Goal: Find specific page/section: Find specific page/section

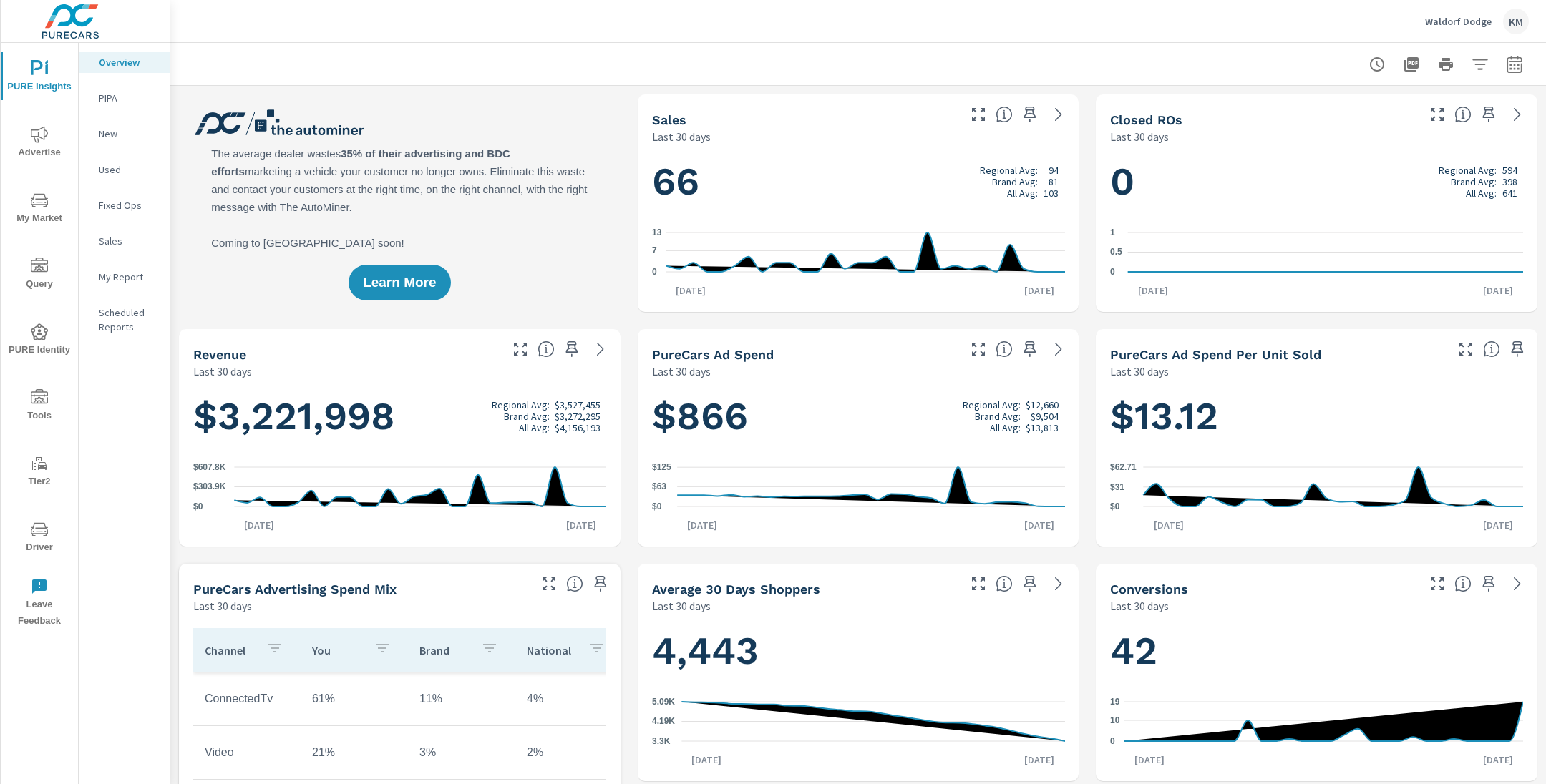
click at [33, 189] on button "My Market" at bounding box center [39, 207] width 77 height 48
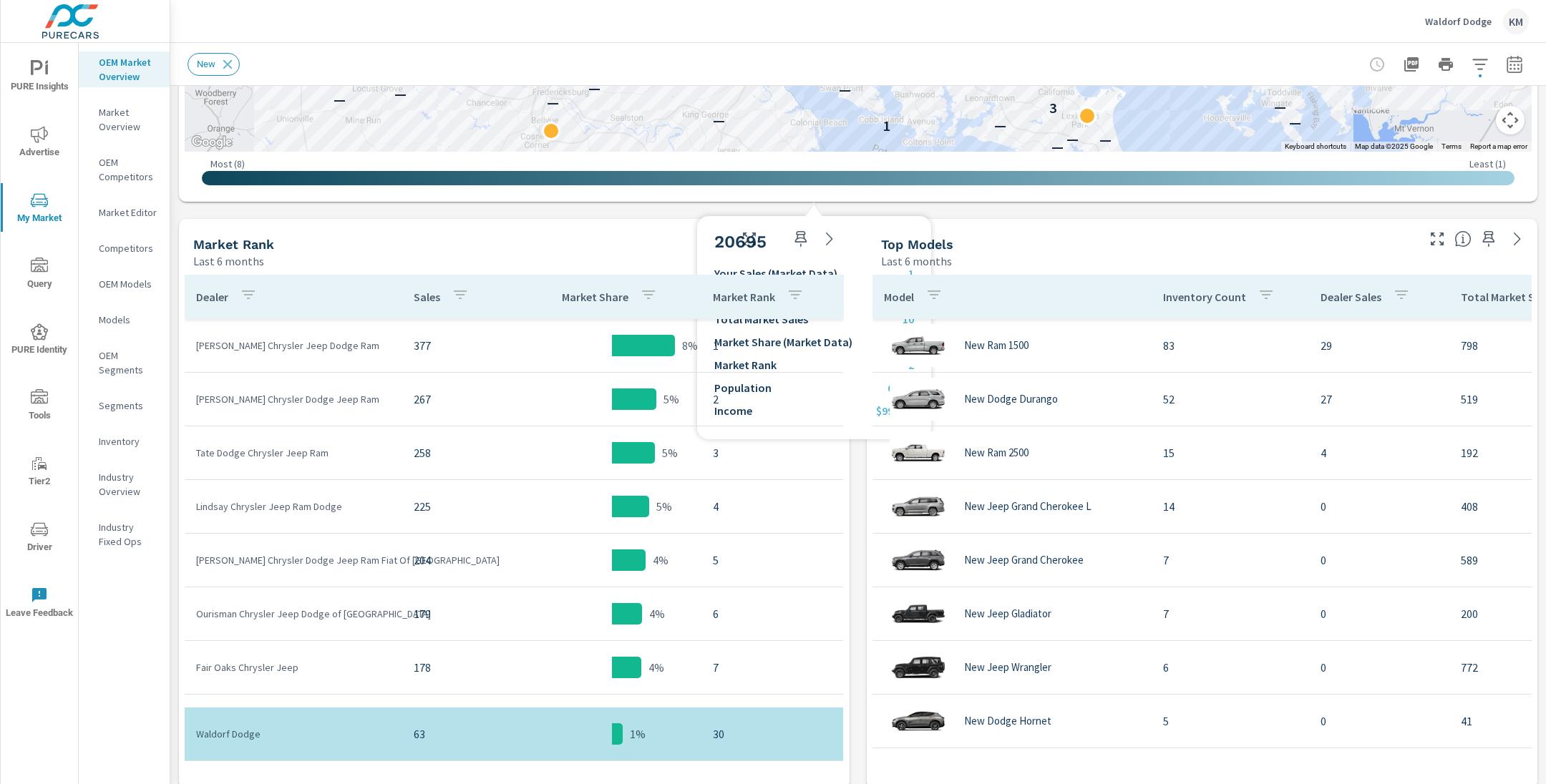
scroll to position [609, 0]
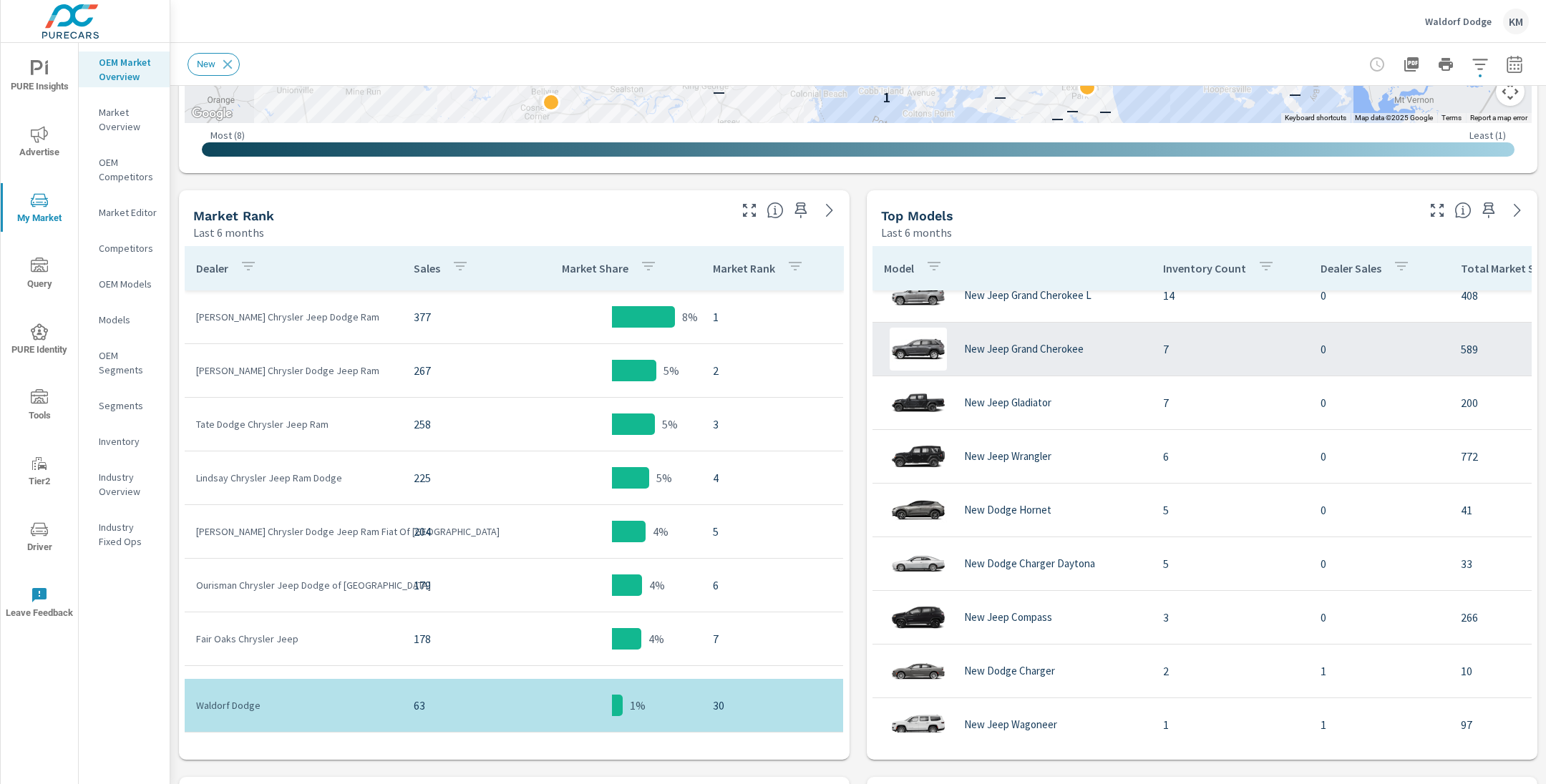
scroll to position [176, 0]
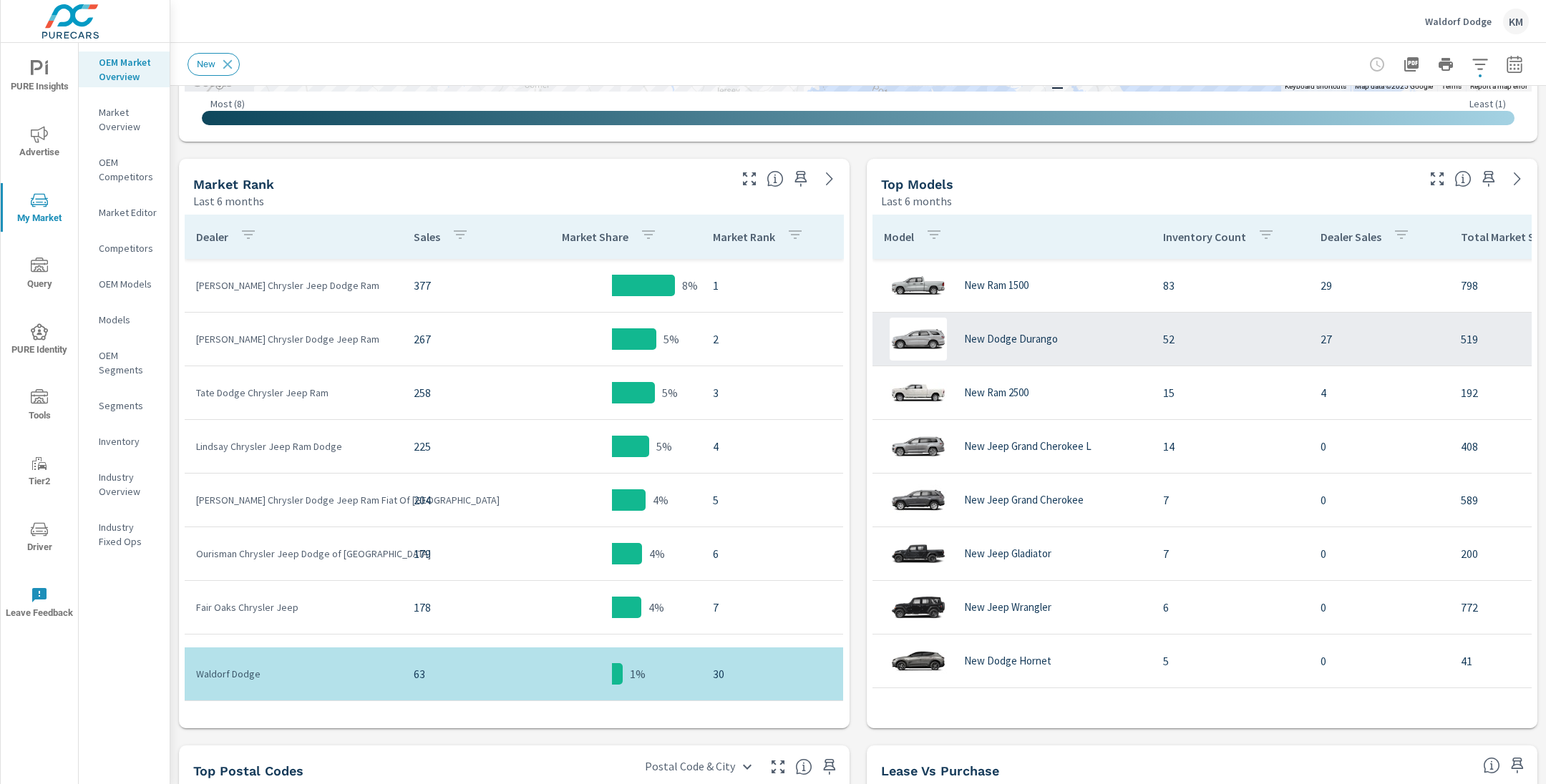
scroll to position [657, 0]
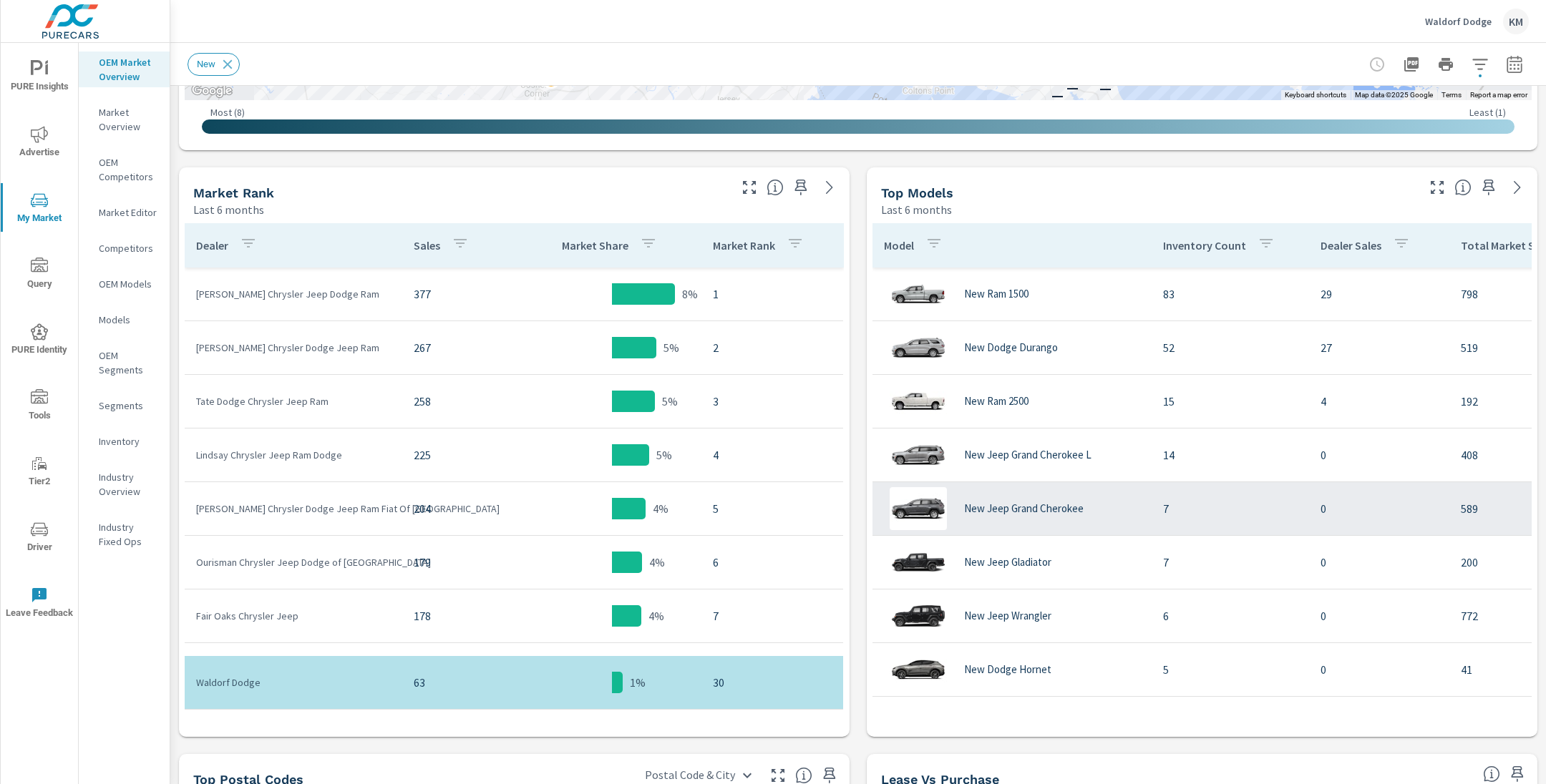
scroll to position [627, 0]
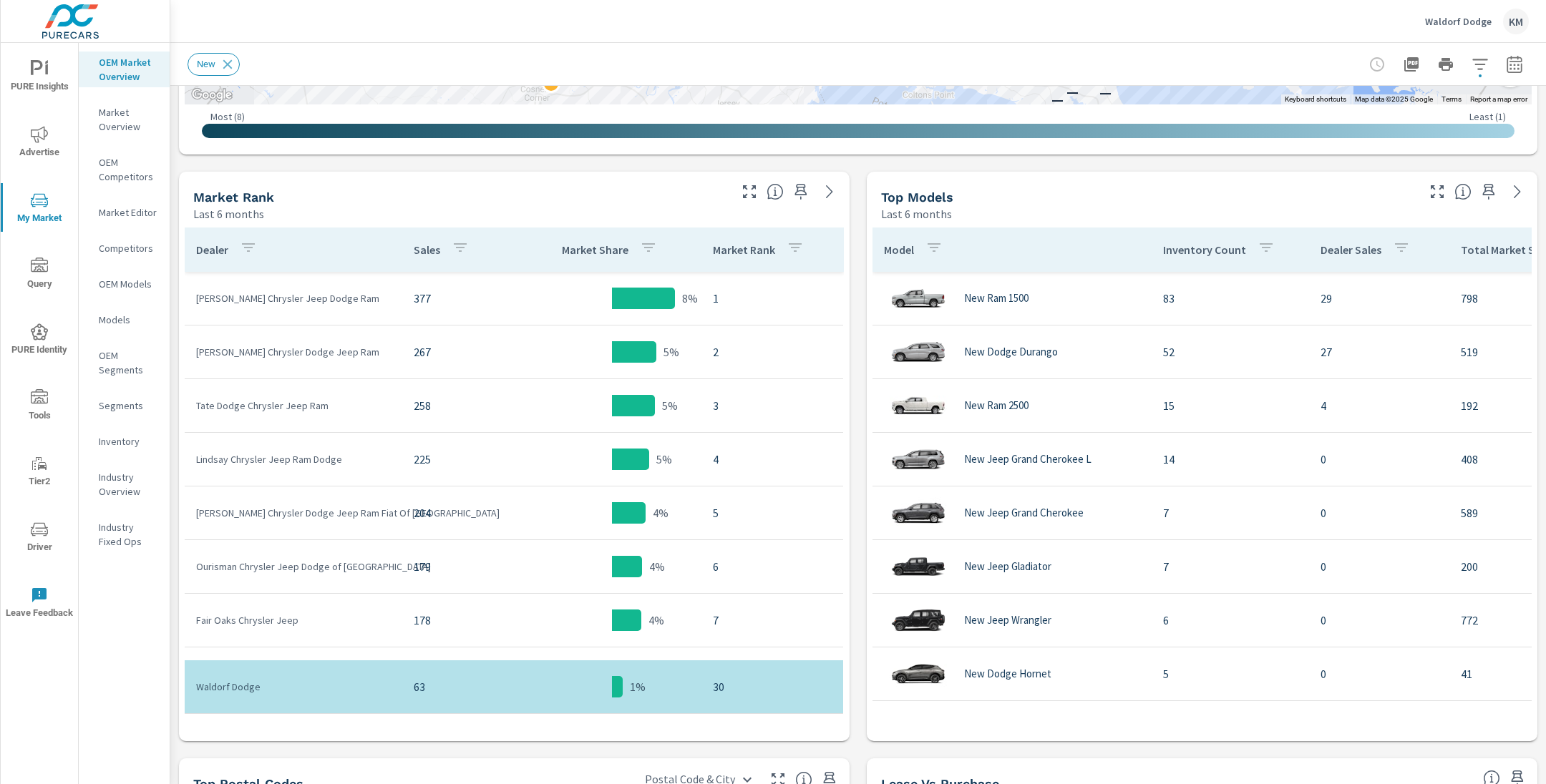
click at [858, 418] on div "Market View Last 6 months ← Move left → Move right ↑ Move up ↓ Move down + Zoom…" at bounding box center [858, 398] width 1376 height 1878
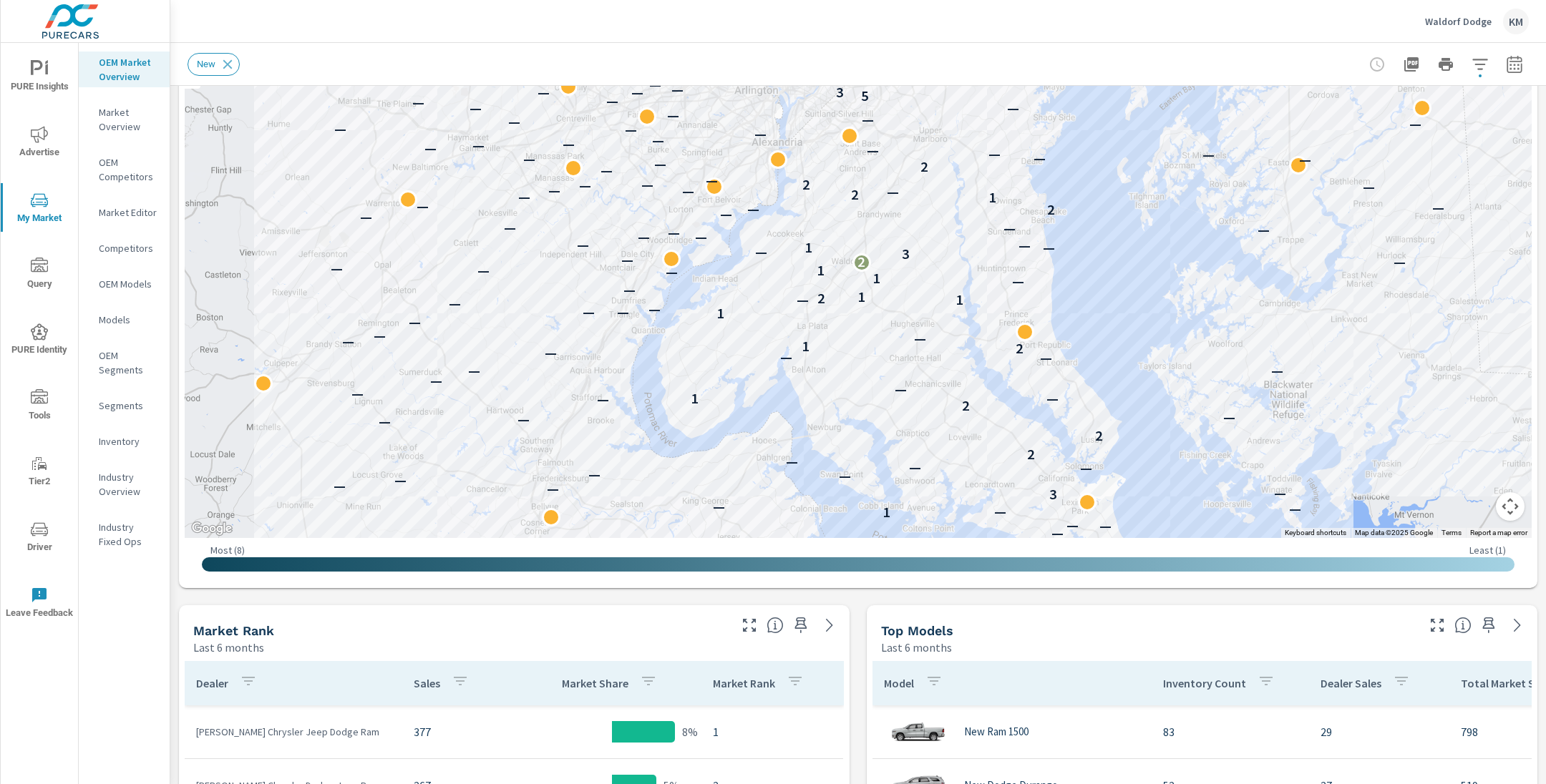
scroll to position [318, 0]
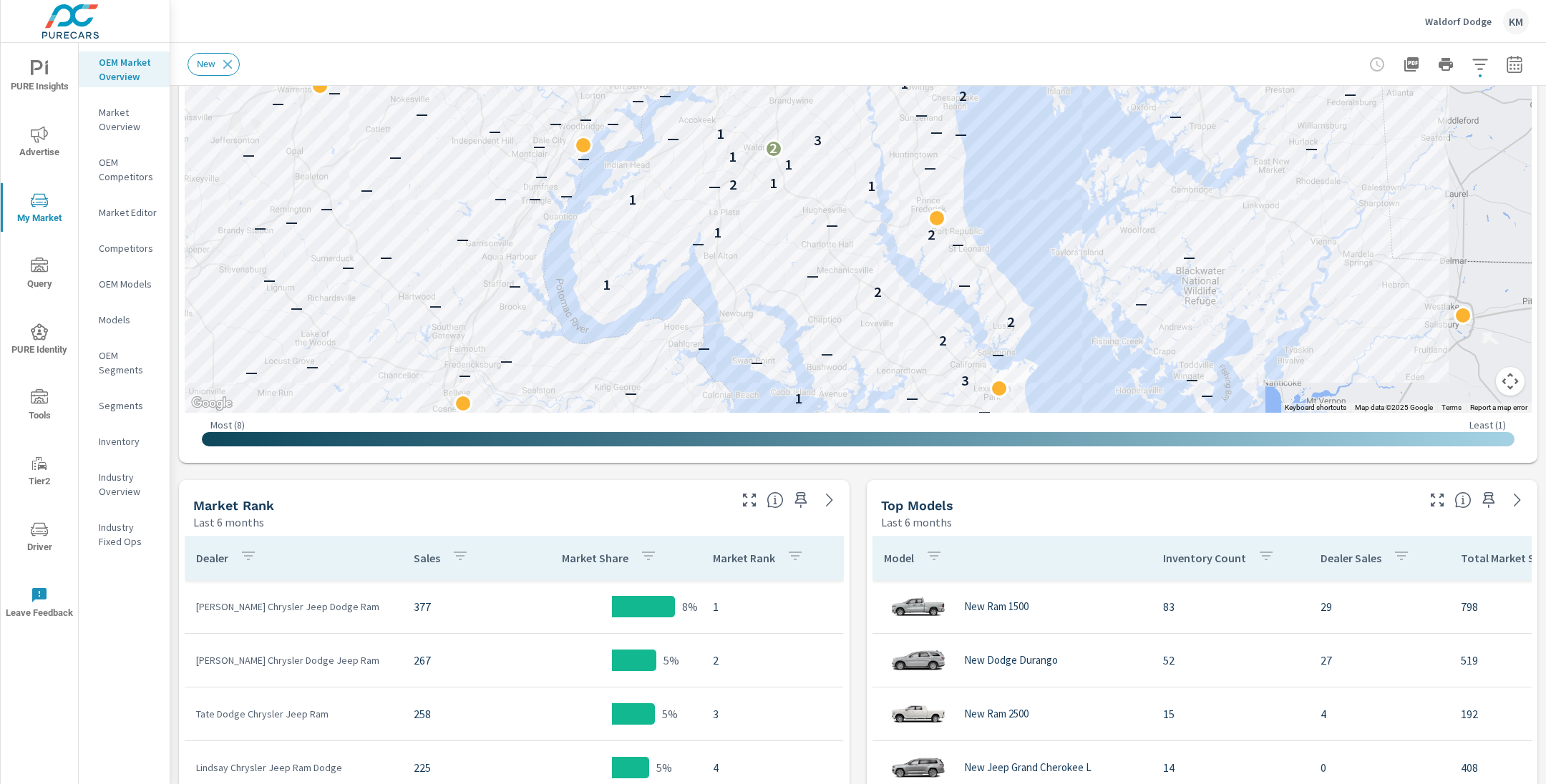
drag, startPoint x: 842, startPoint y: 375, endPoint x: 751, endPoint y: 387, distance: 91.8
click at [751, 387] on div "— — — — — — — — — — — — — — — — — — — — — — 1 — — — 3 — — — — — — — — — 2 2 — —…" at bounding box center [858, 123] width 1347 height 581
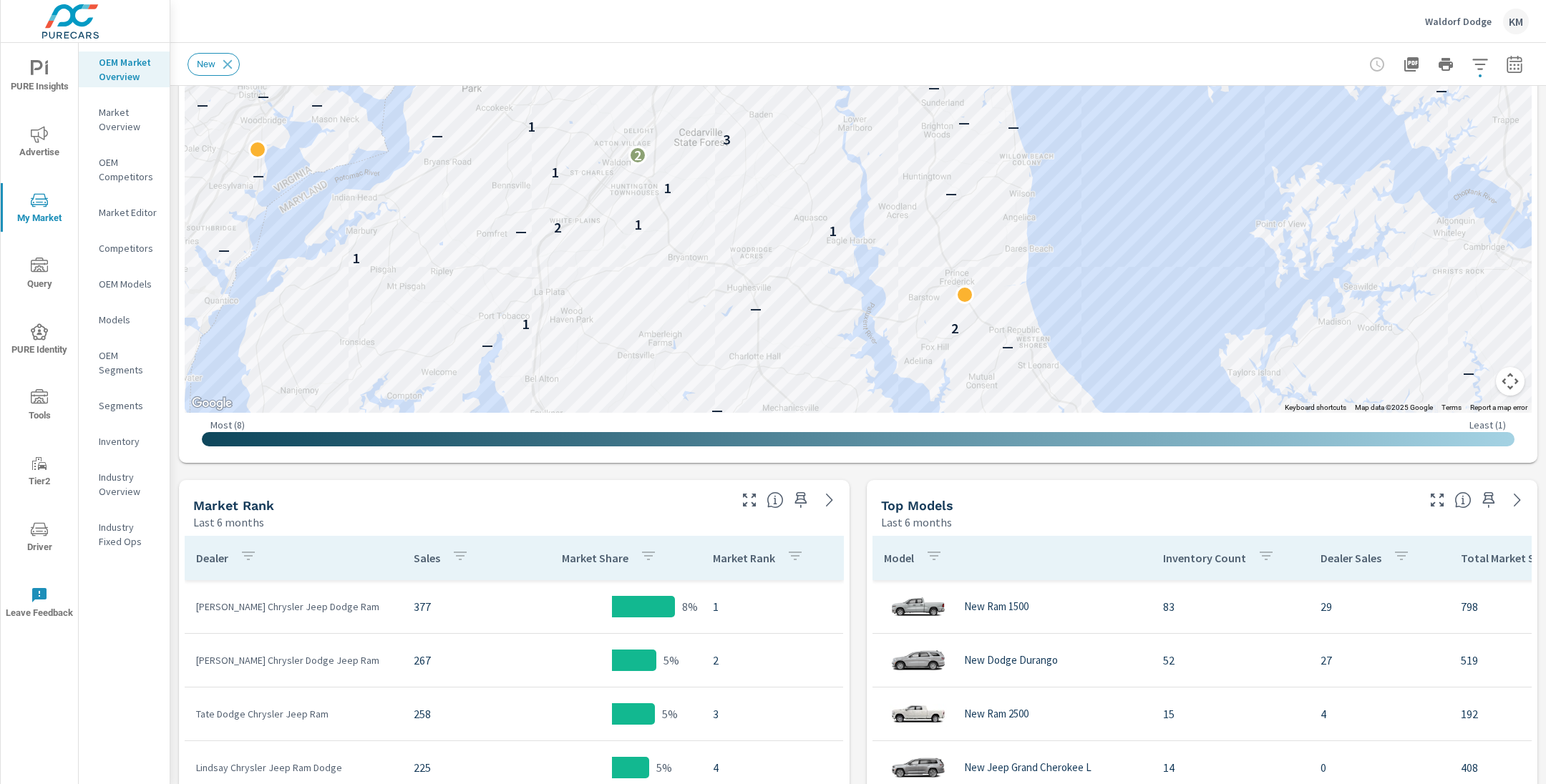
drag, startPoint x: 845, startPoint y: 178, endPoint x: 862, endPoint y: 272, distance: 95.5
click at [862, 272] on div "— — — — — — — — — — — — 1 — — — — — 3 — — — — — — — 2 2 — — 2 — — 1 — — — — — —…" at bounding box center [858, 123] width 1347 height 581
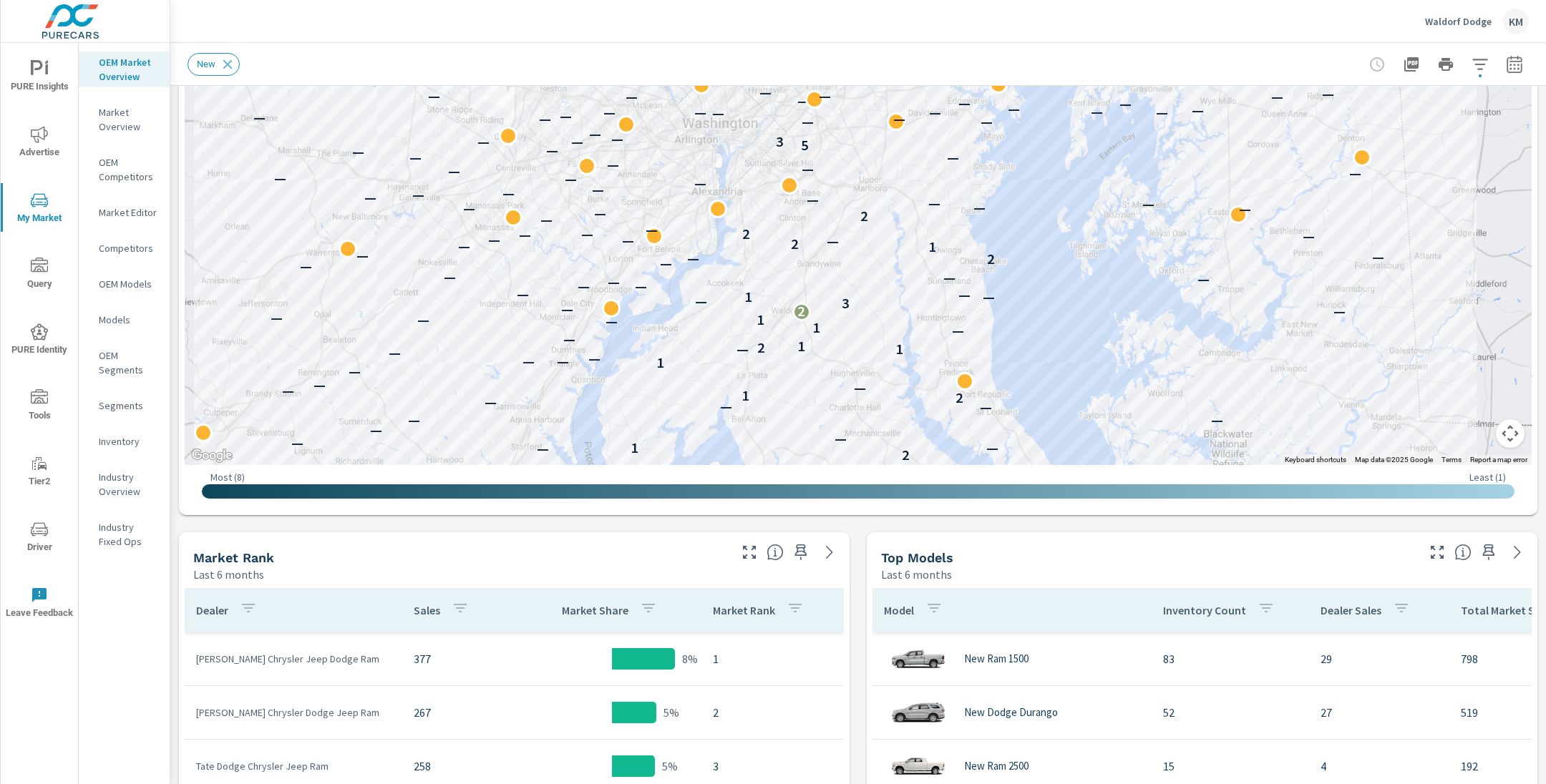
scroll to position [234, 0]
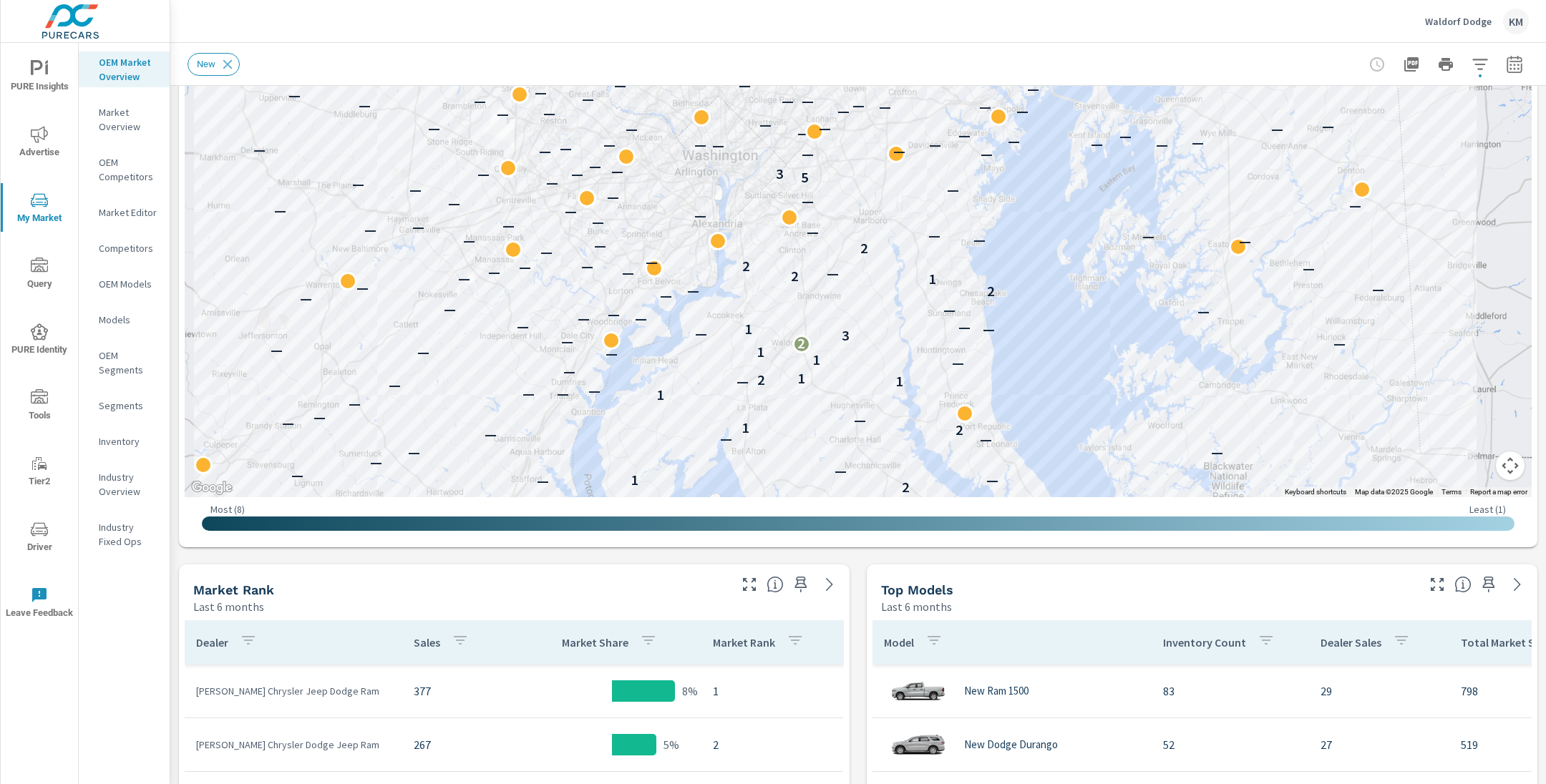
click at [1484, 71] on icon "button" at bounding box center [1480, 64] width 17 height 17
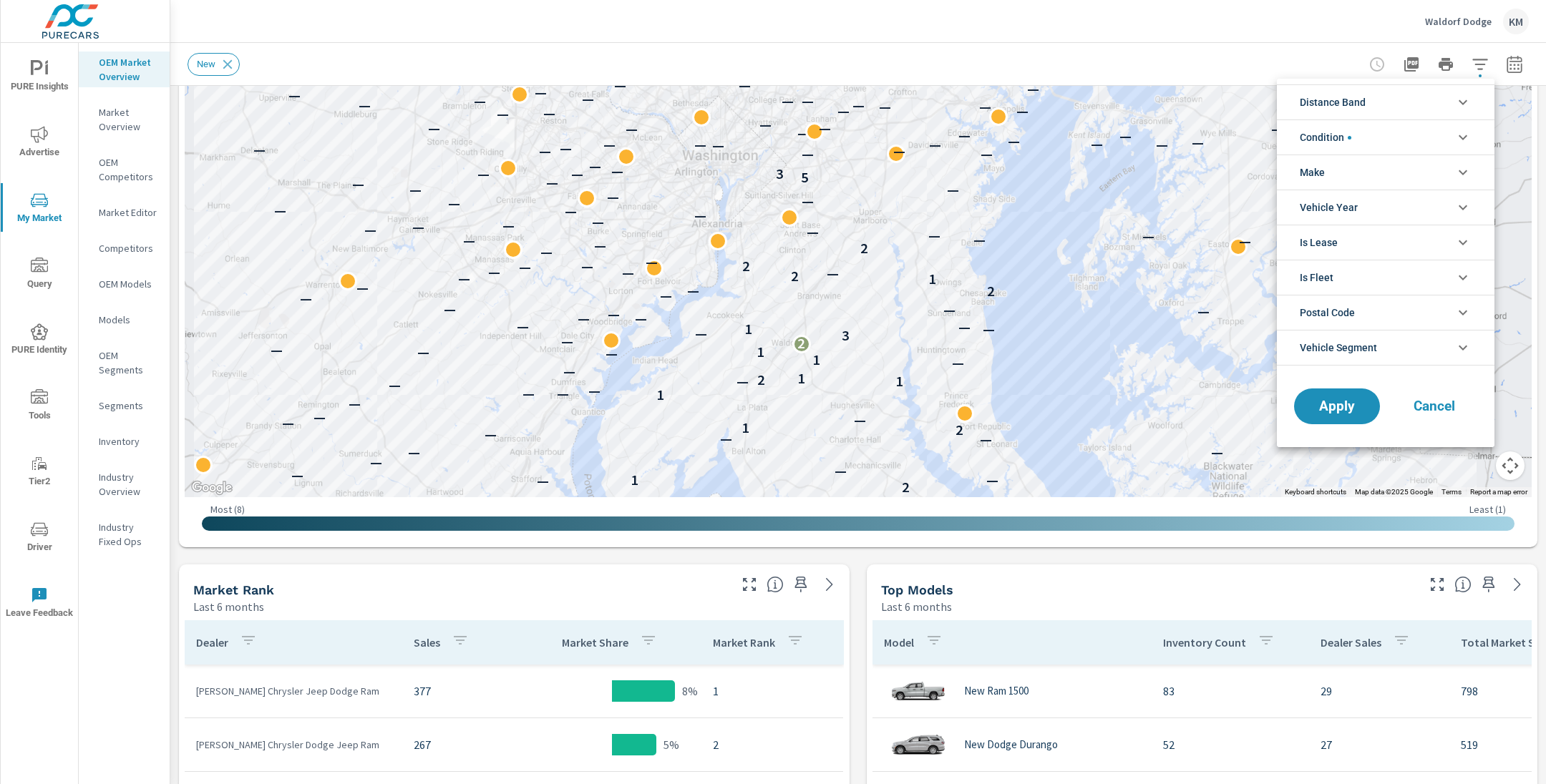
click at [1387, 102] on li "Distance Band" at bounding box center [1386, 102] width 218 height 35
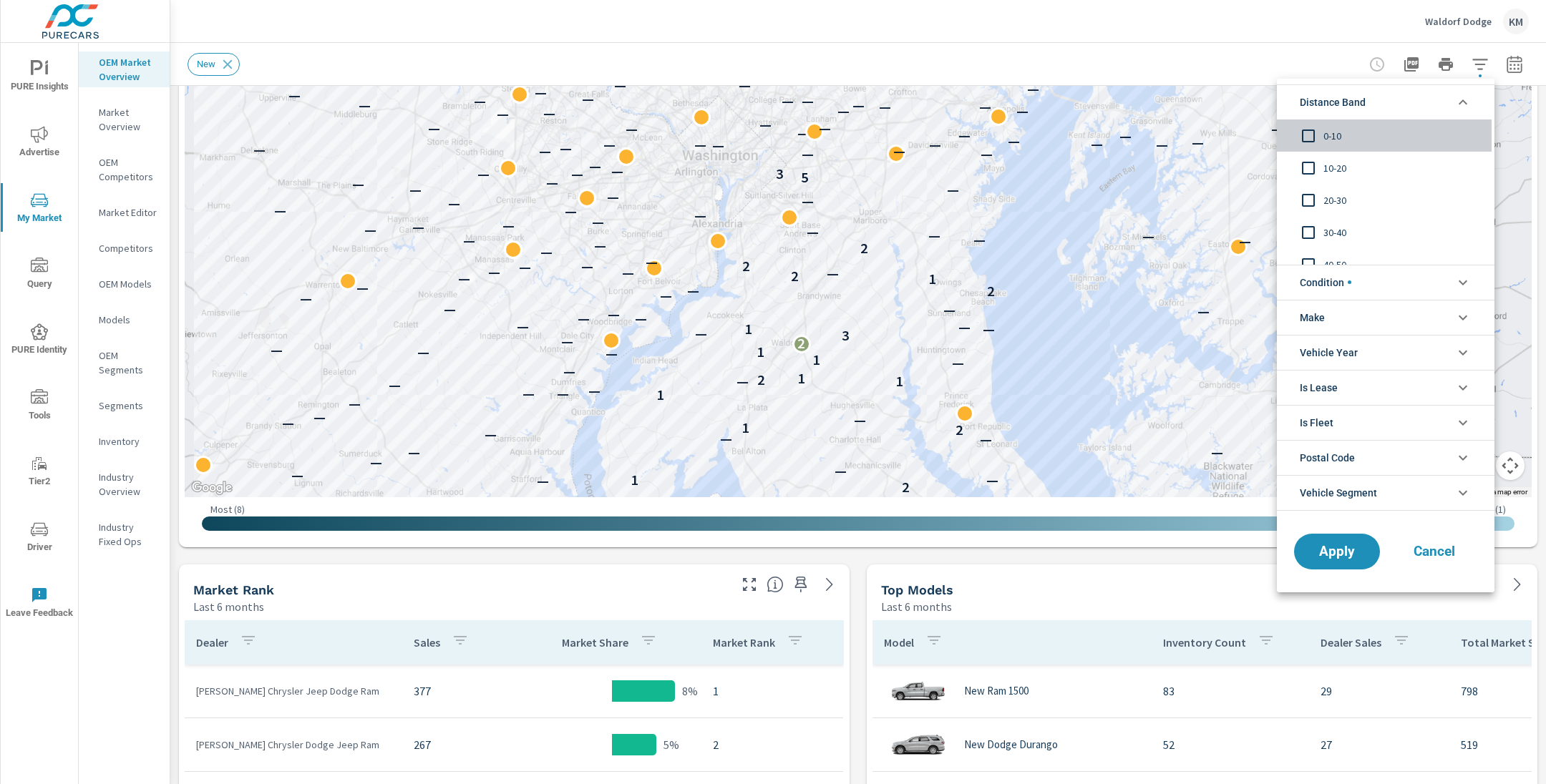
click at [1314, 136] on input "filter options" at bounding box center [1308, 136] width 30 height 30
click at [1351, 553] on span "Apply" at bounding box center [1337, 552] width 59 height 14
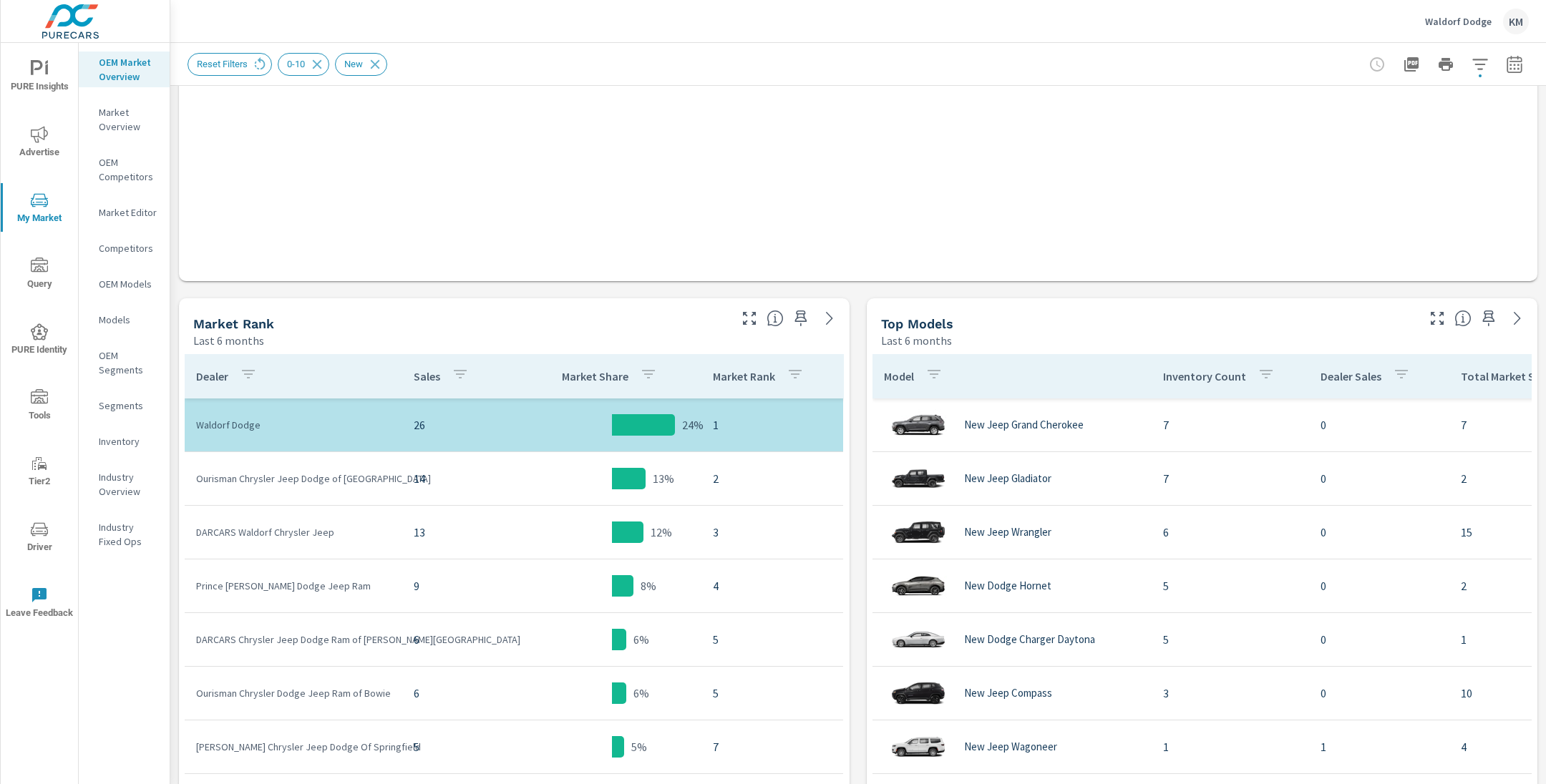
scroll to position [502, 0]
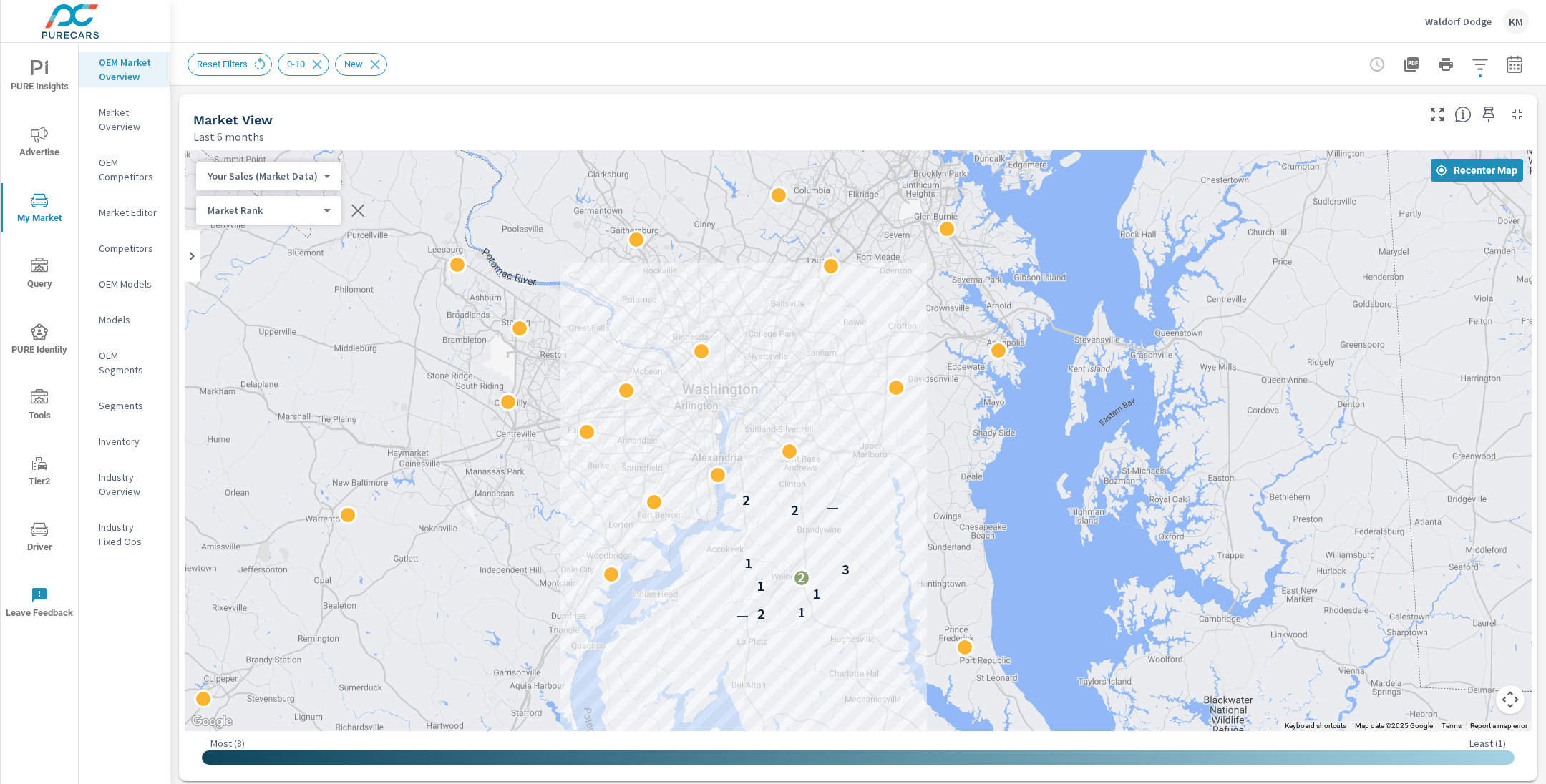
click at [1468, 64] on button "button" at bounding box center [1479, 64] width 28 height 28
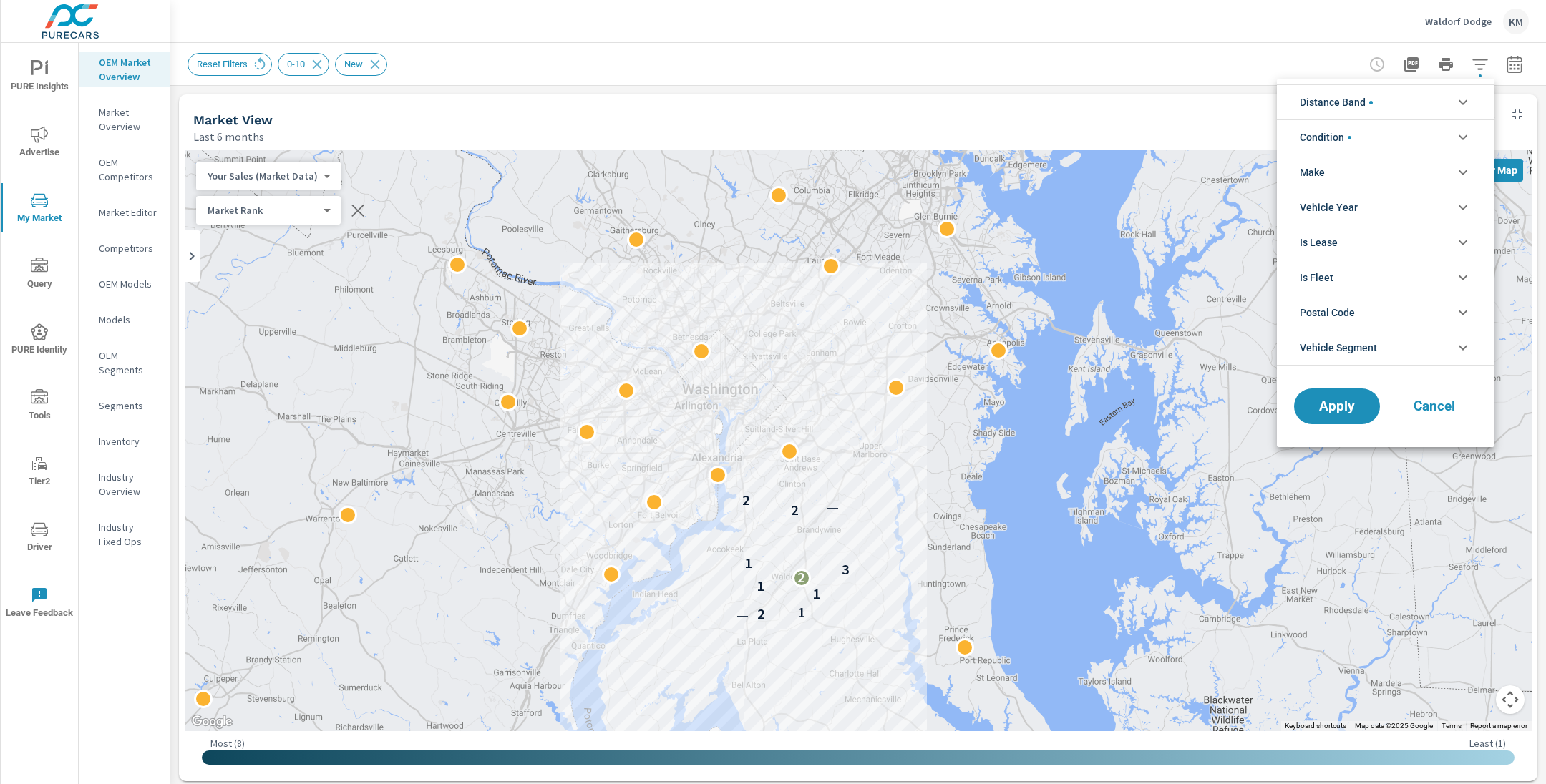
click at [1361, 162] on li "Make" at bounding box center [1386, 172] width 218 height 35
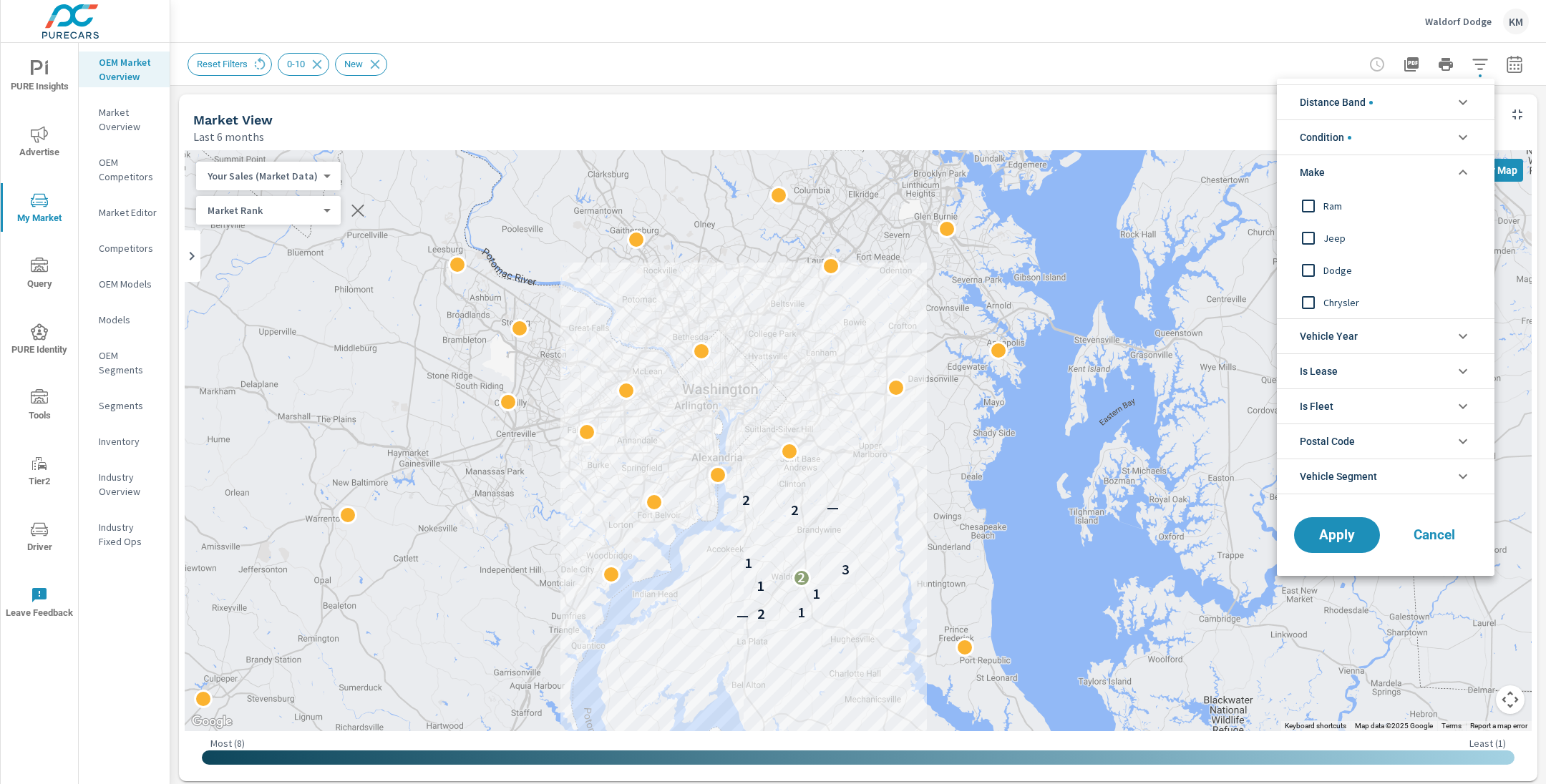
click at [1338, 241] on span "Jeep" at bounding box center [1401, 238] width 156 height 17
click at [1321, 533] on span "Apply" at bounding box center [1337, 536] width 59 height 14
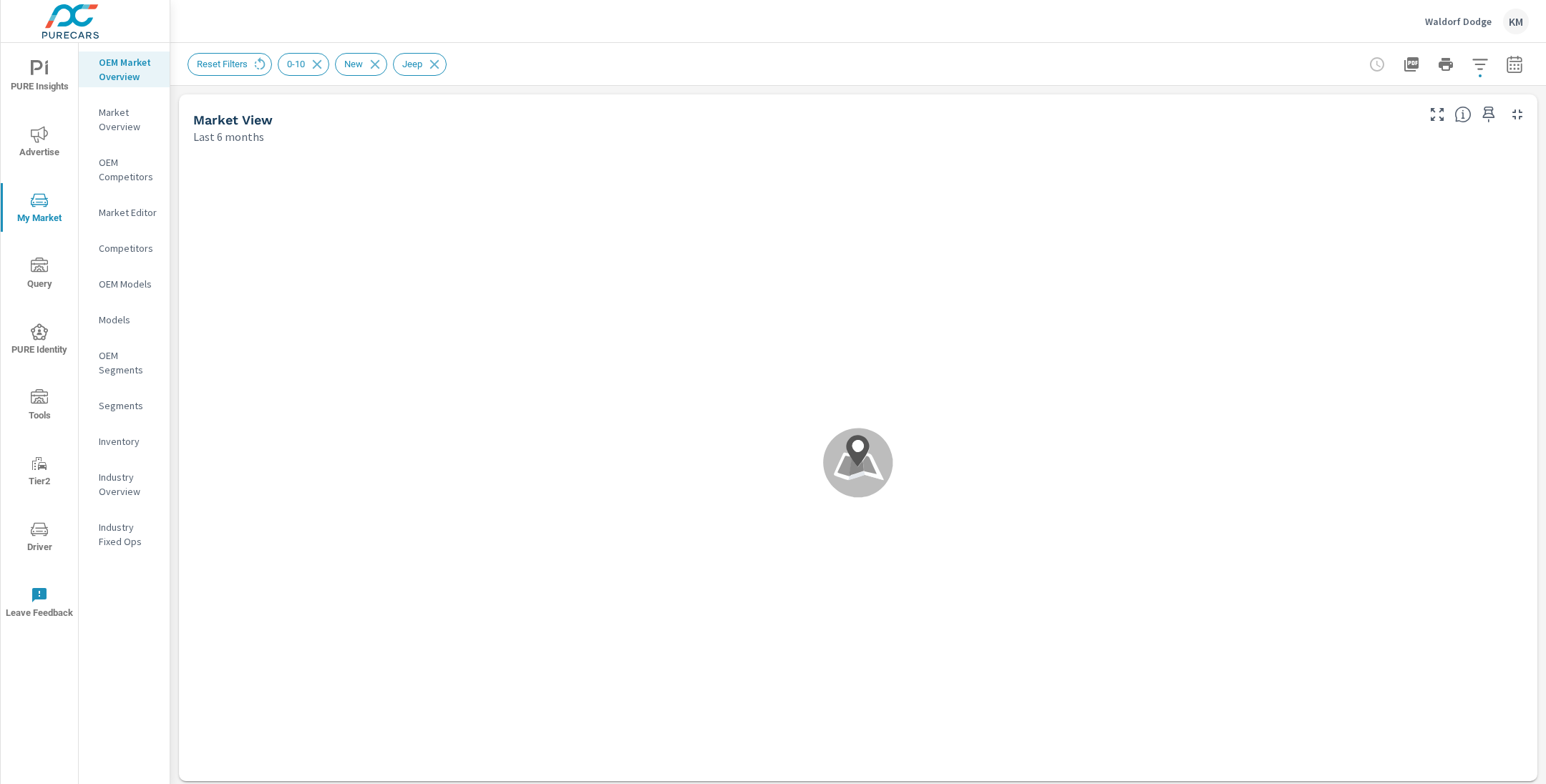
scroll to position [100, 0]
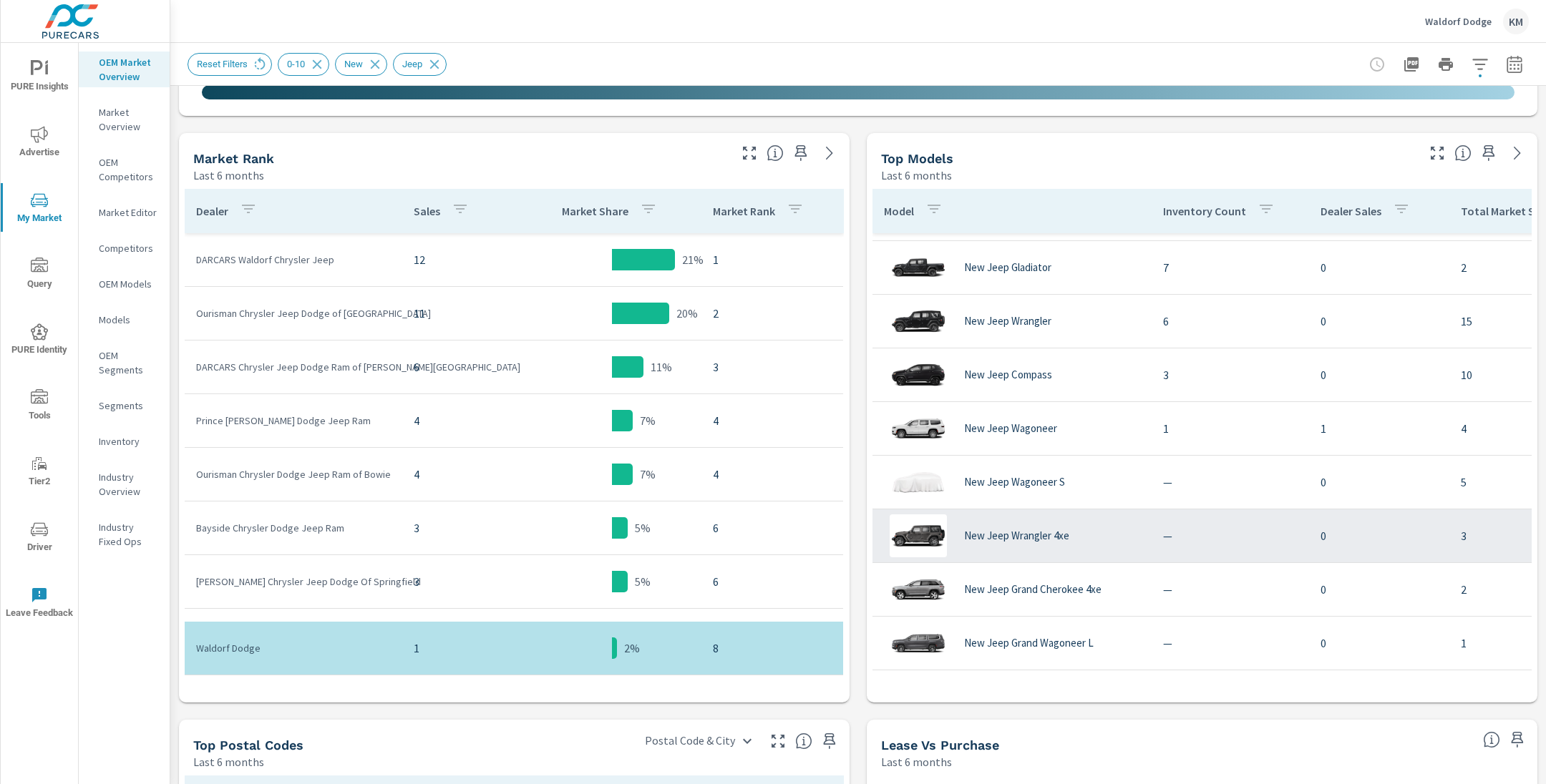
scroll to position [678, 0]
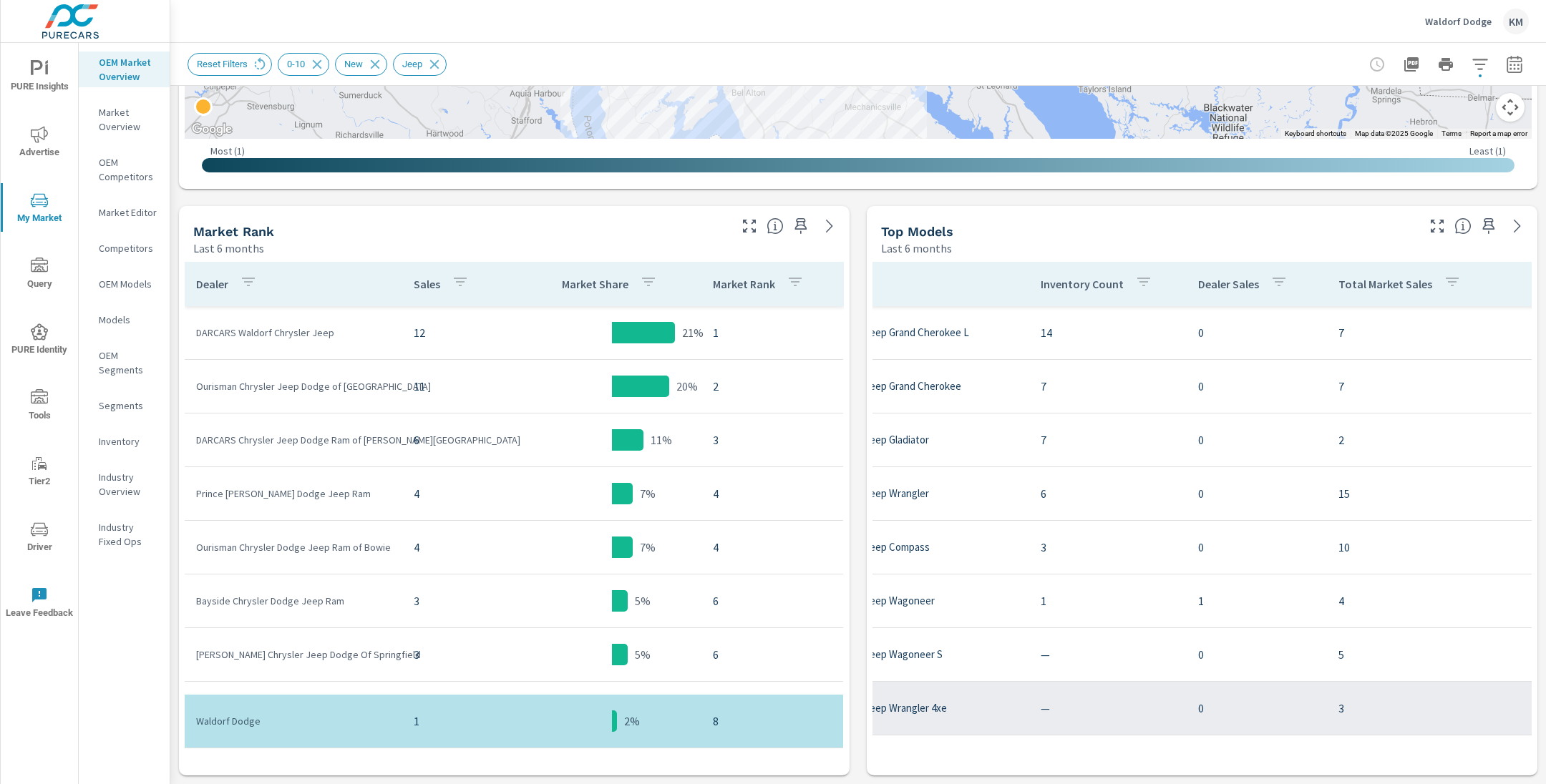
scroll to position [0, 71]
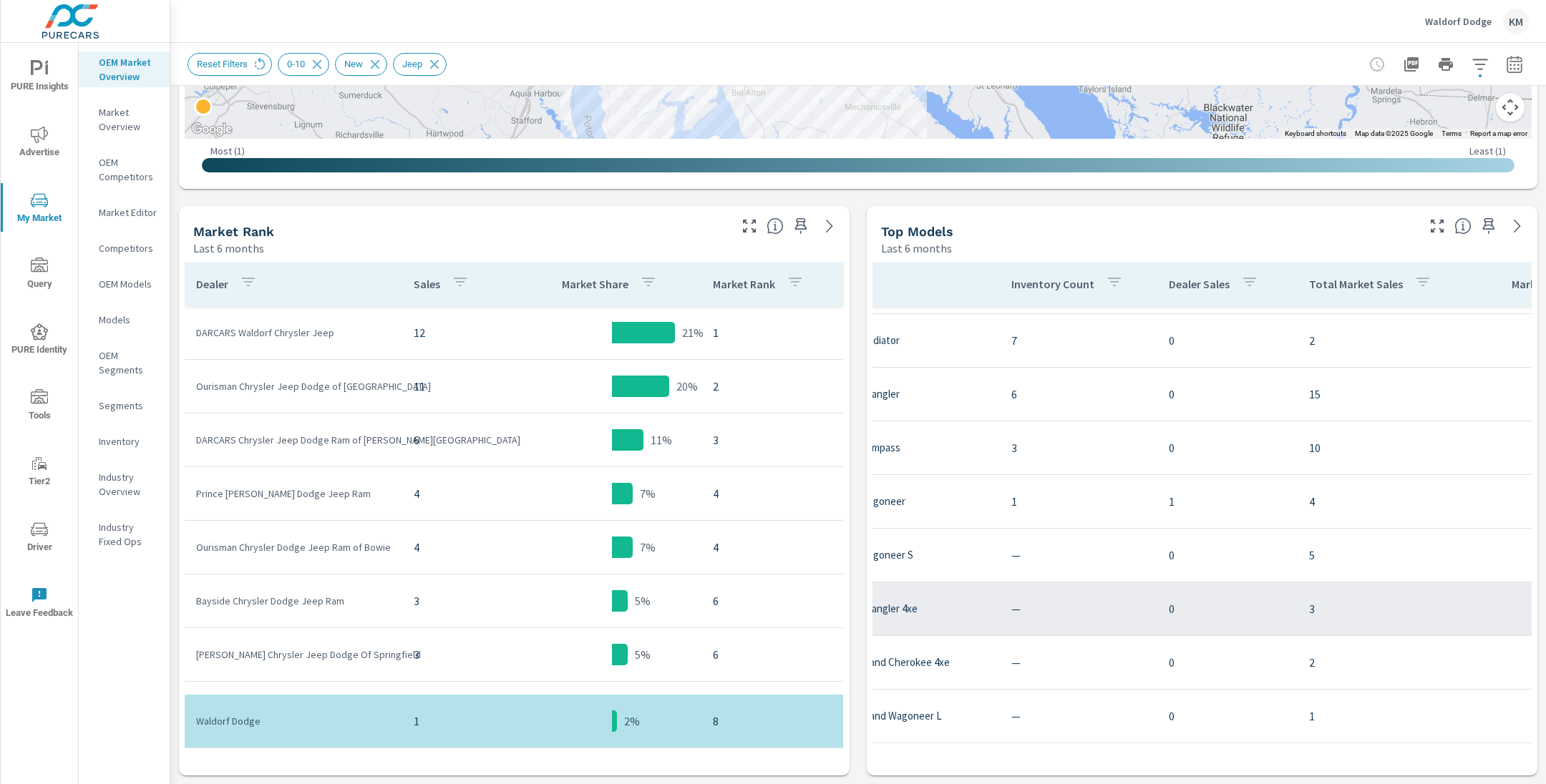
scroll to position [100, 178]
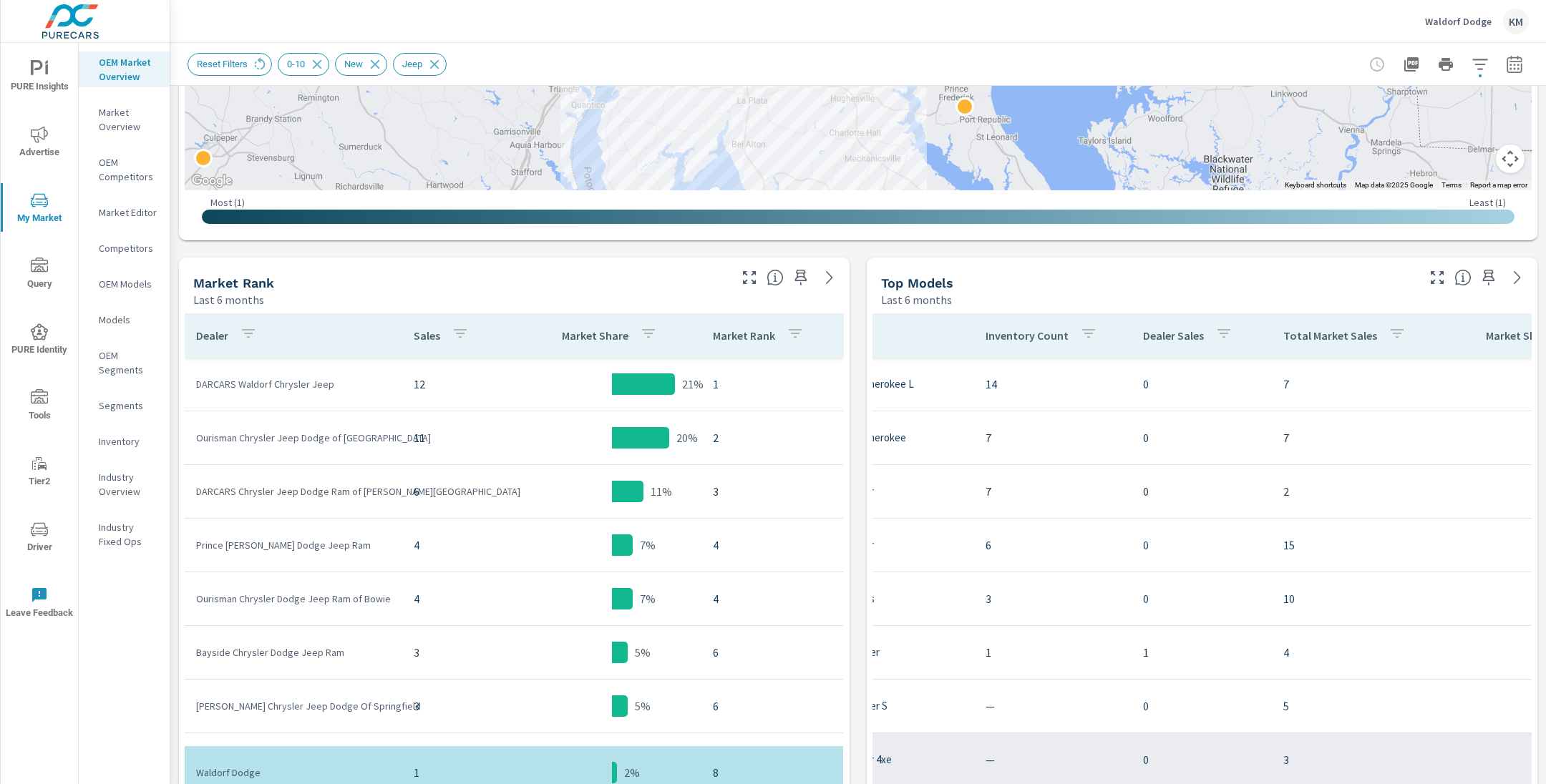
scroll to position [540, 0]
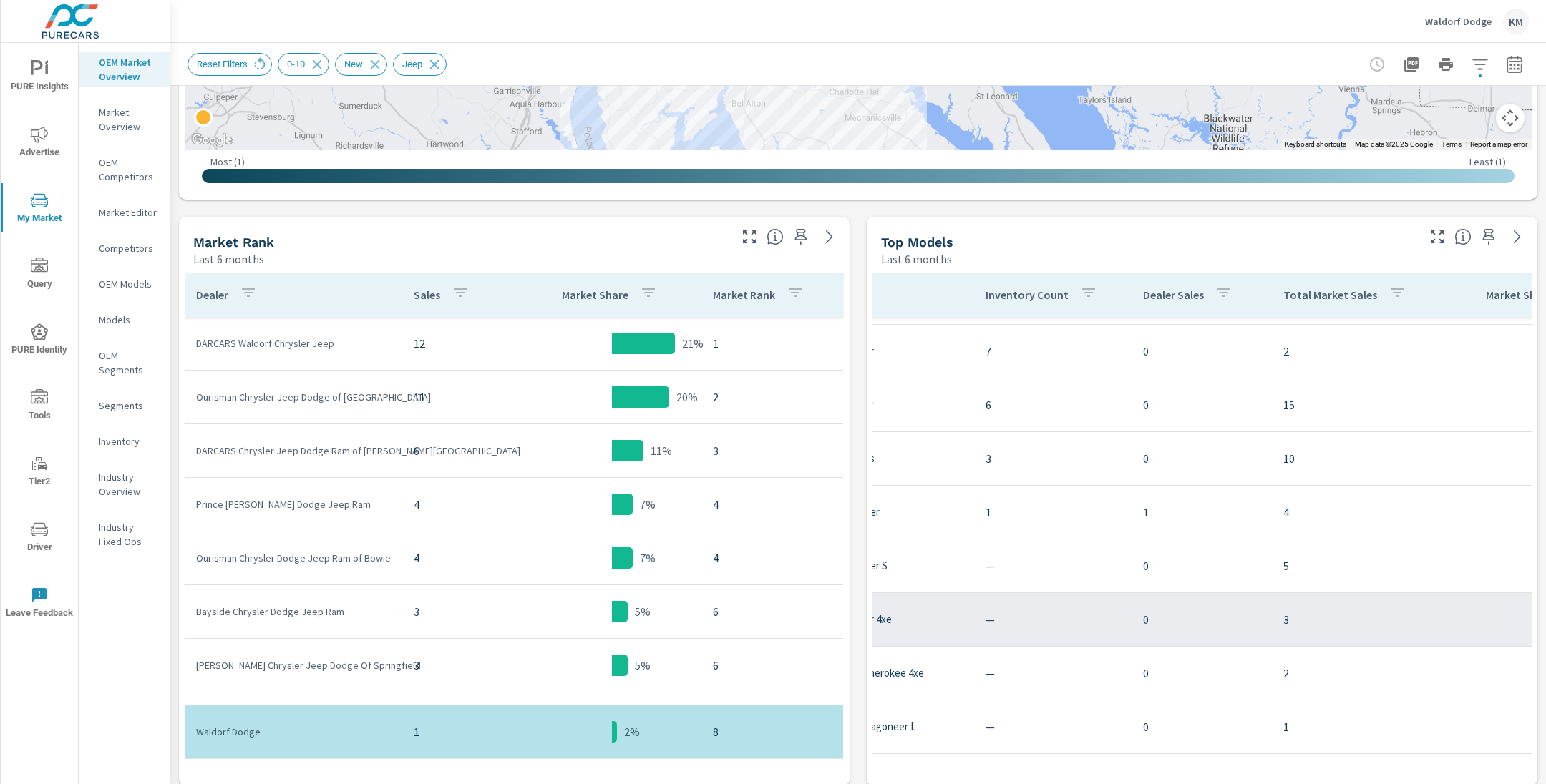
scroll to position [701, 0]
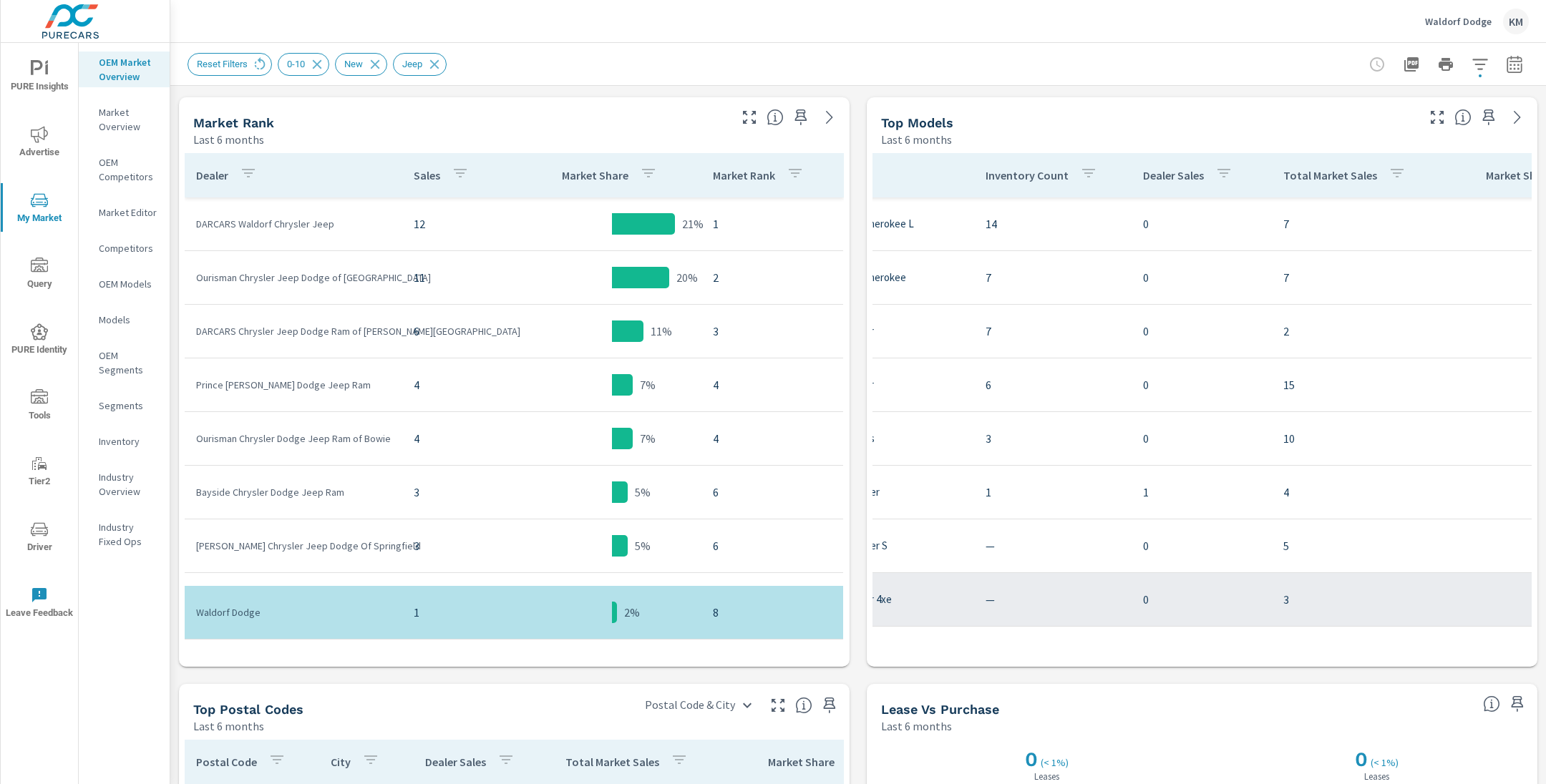
scroll to position [100, 178]
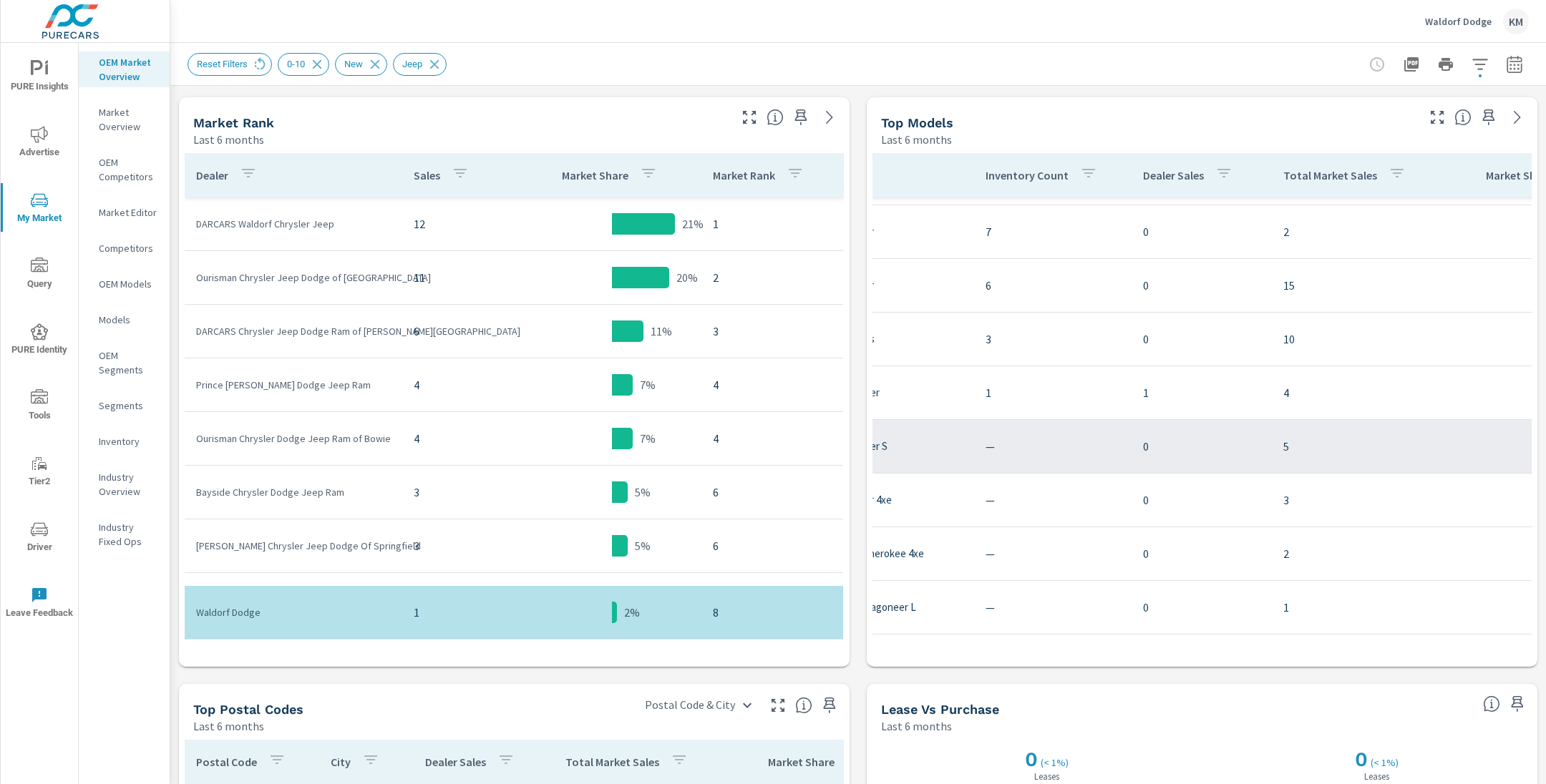
scroll to position [0, 178]
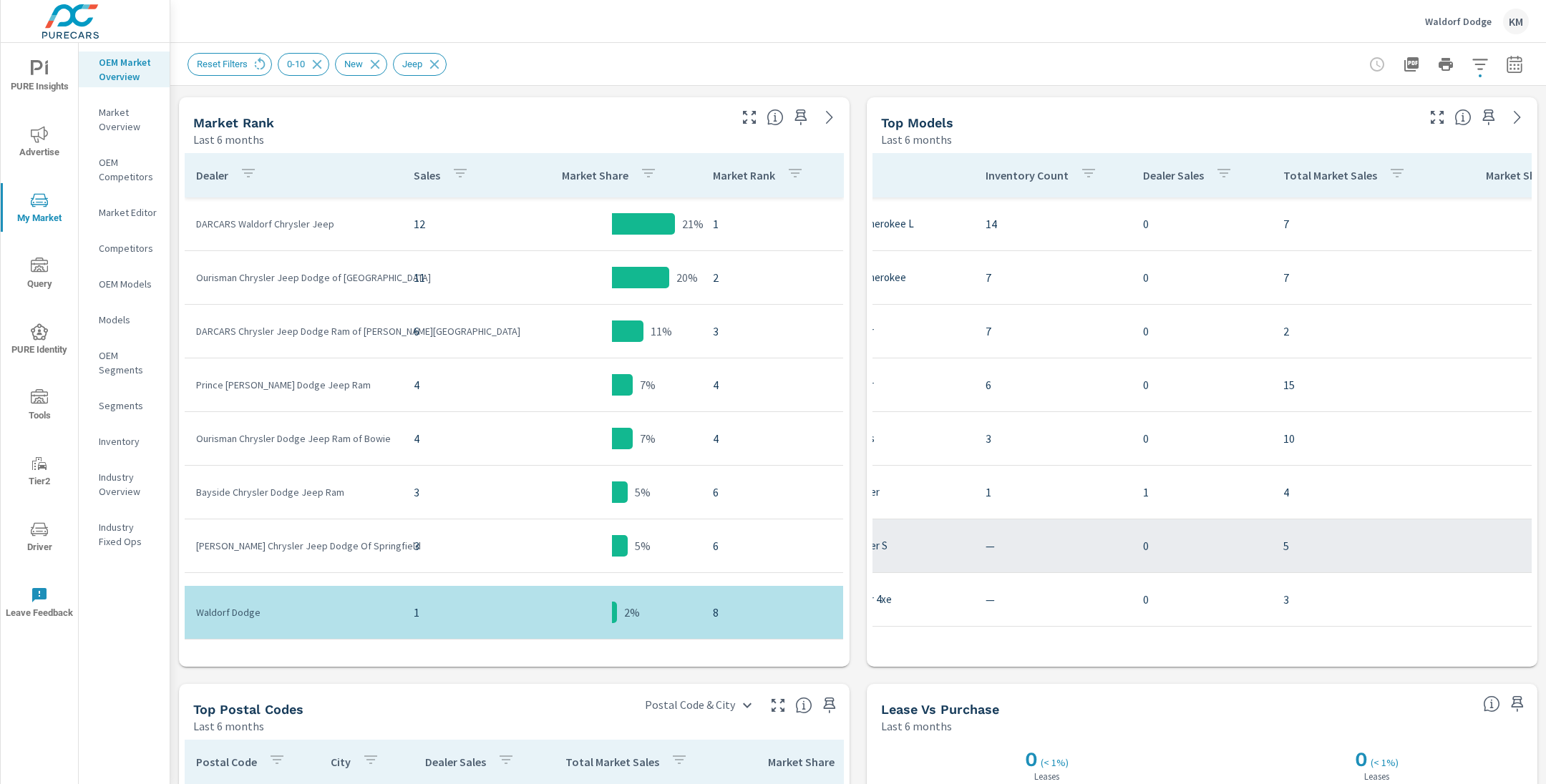
scroll to position [100, 178]
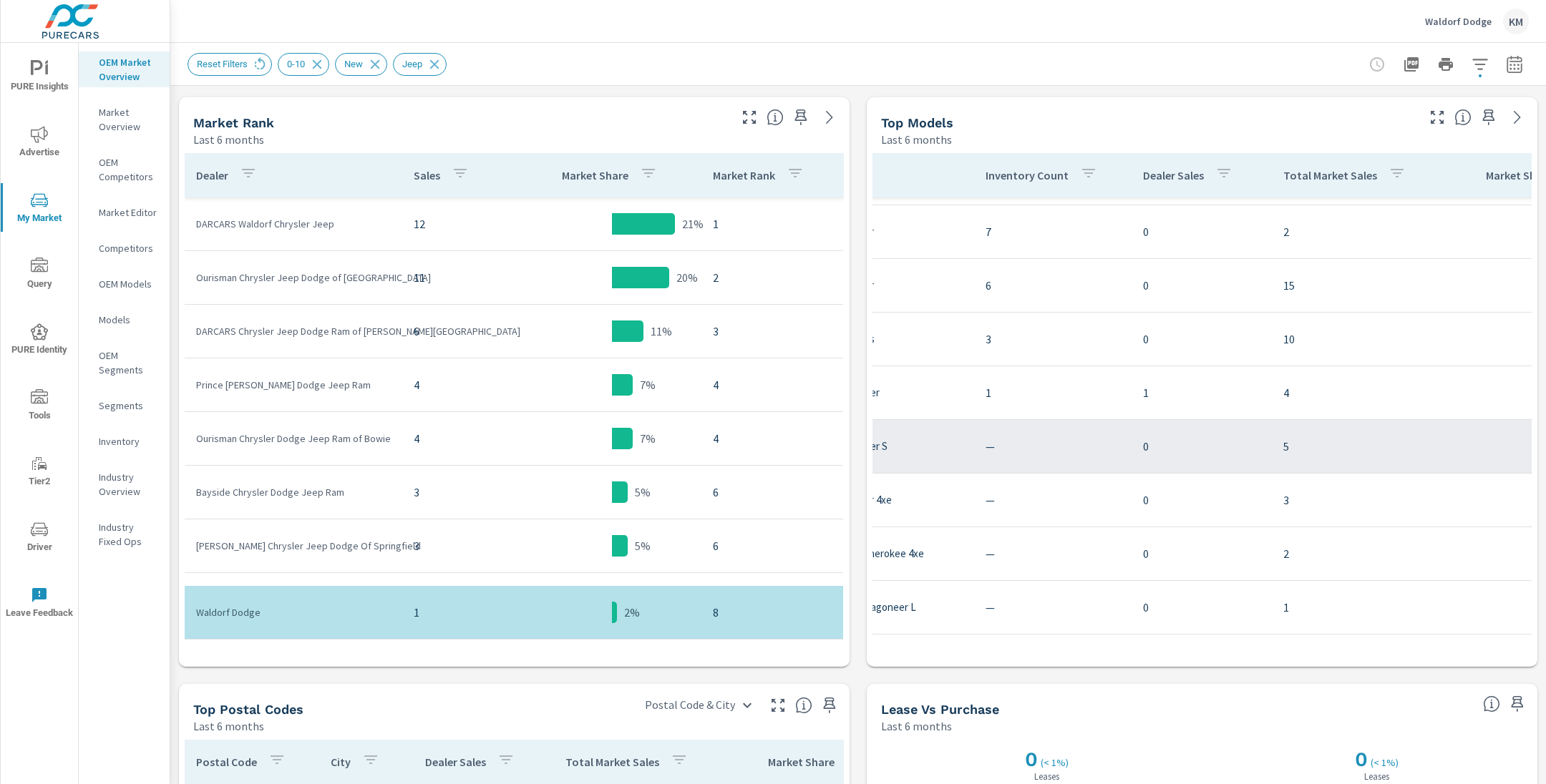
scroll to position [0, 178]
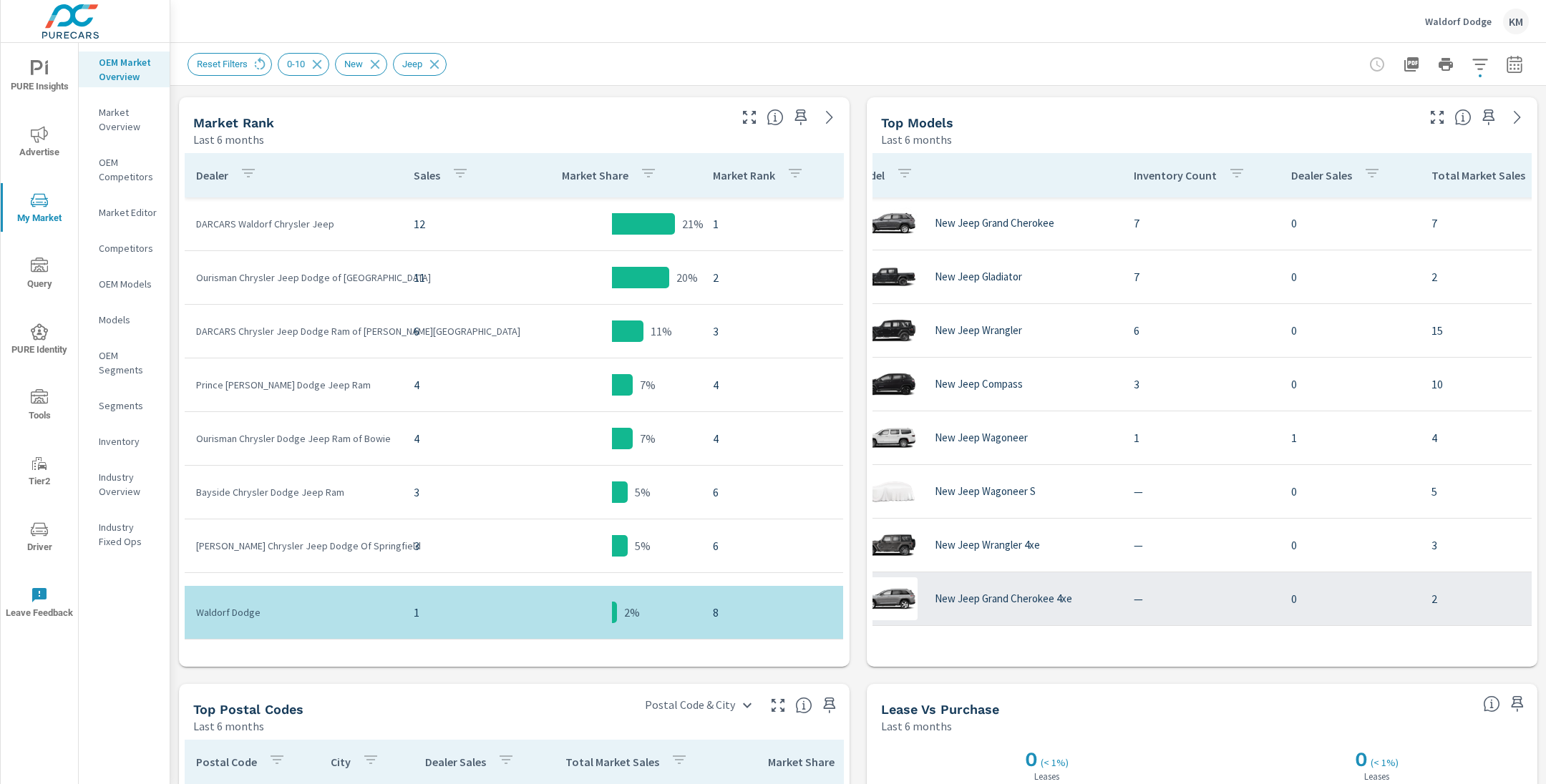
scroll to position [54, 12]
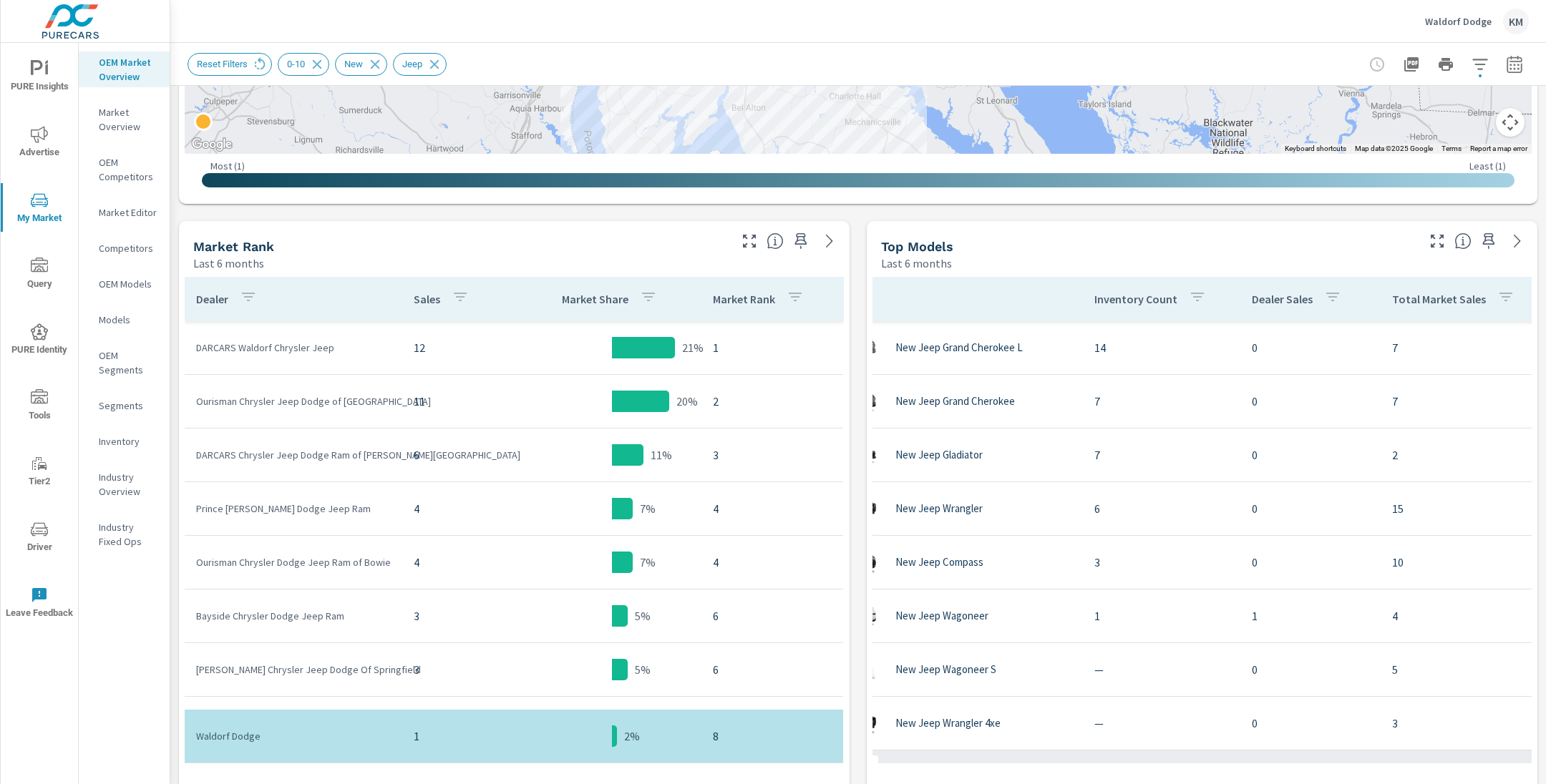
scroll to position [0, 88]
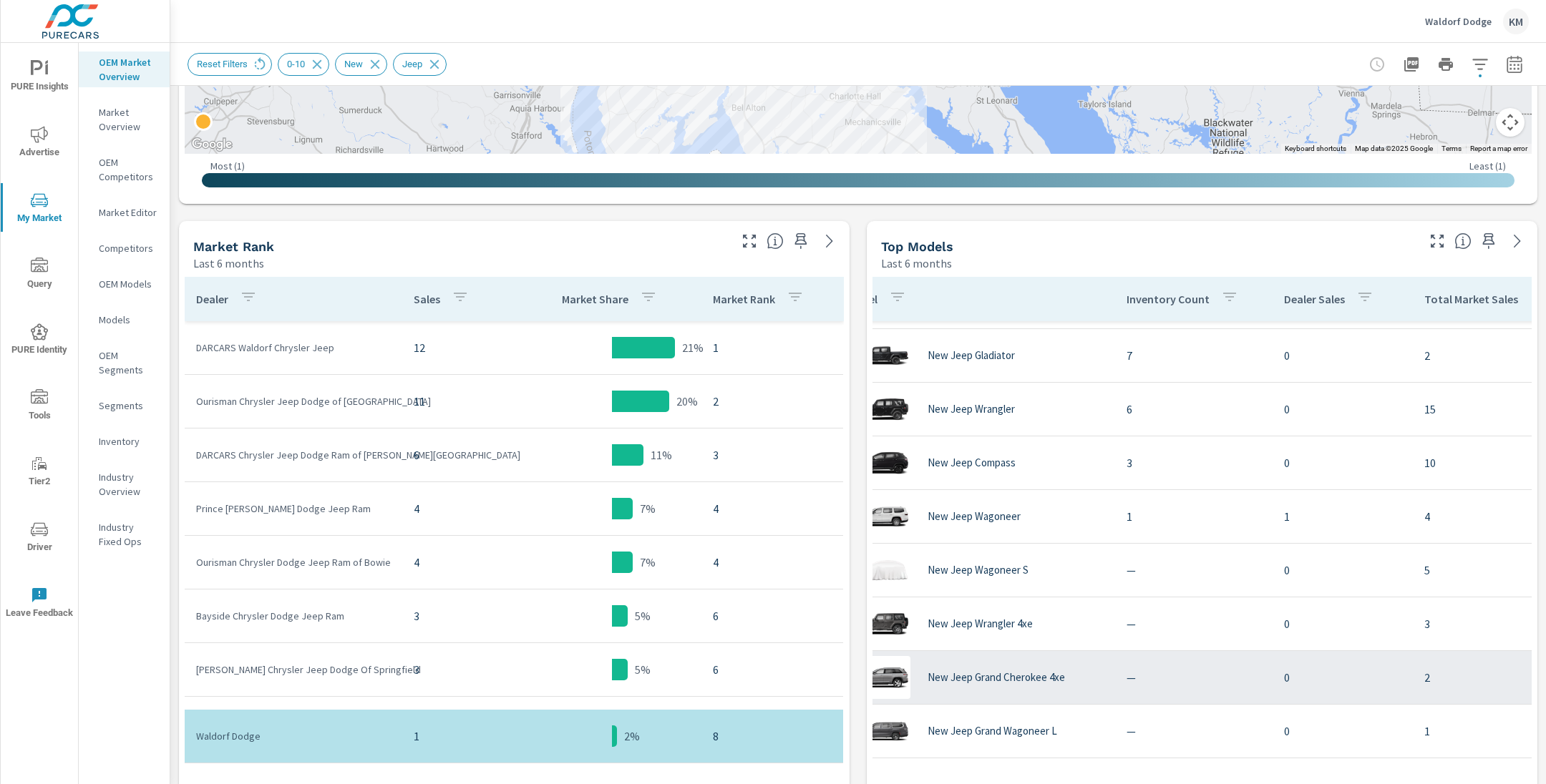
scroll to position [100, 2]
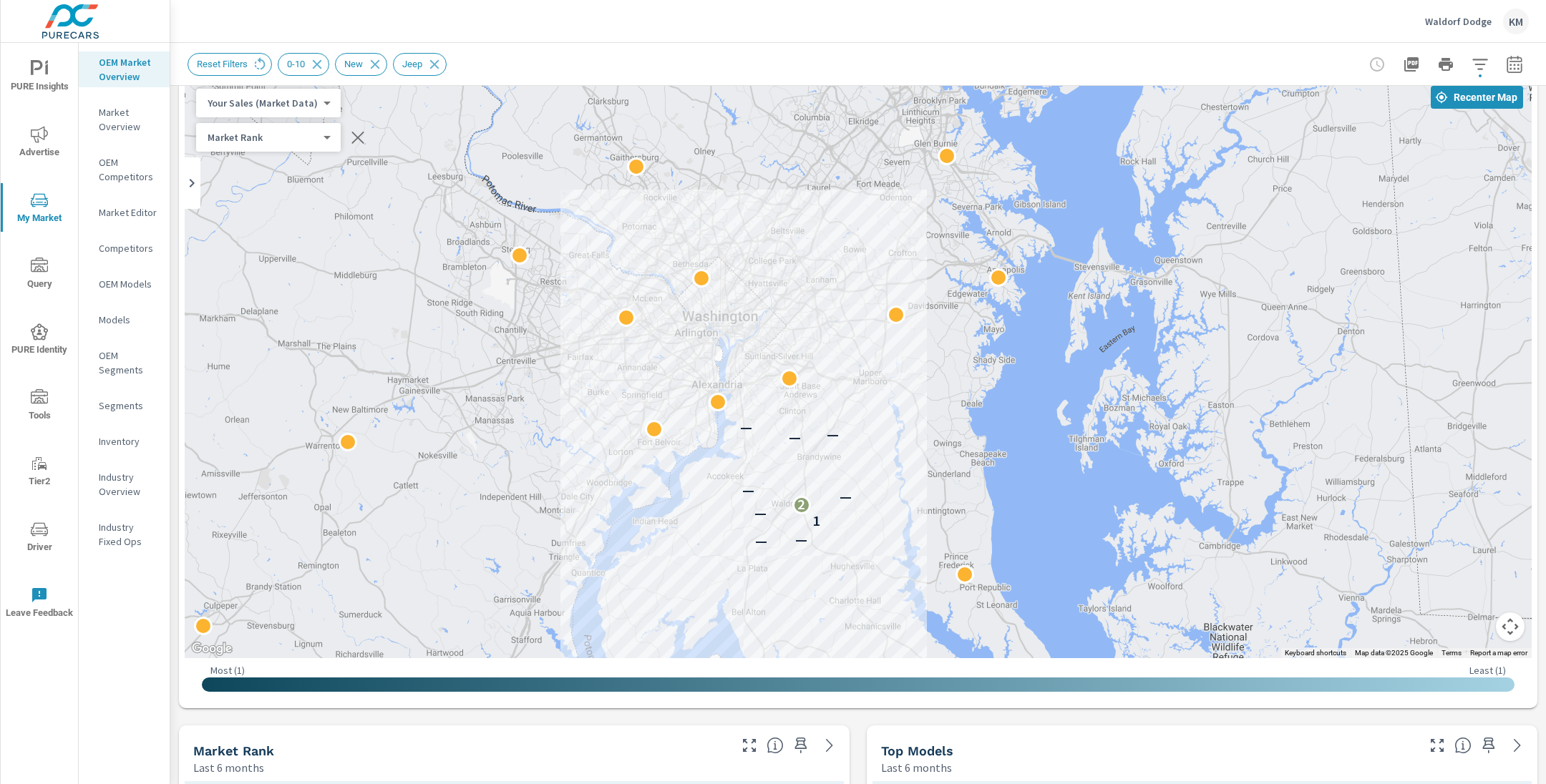
scroll to position [87, 0]
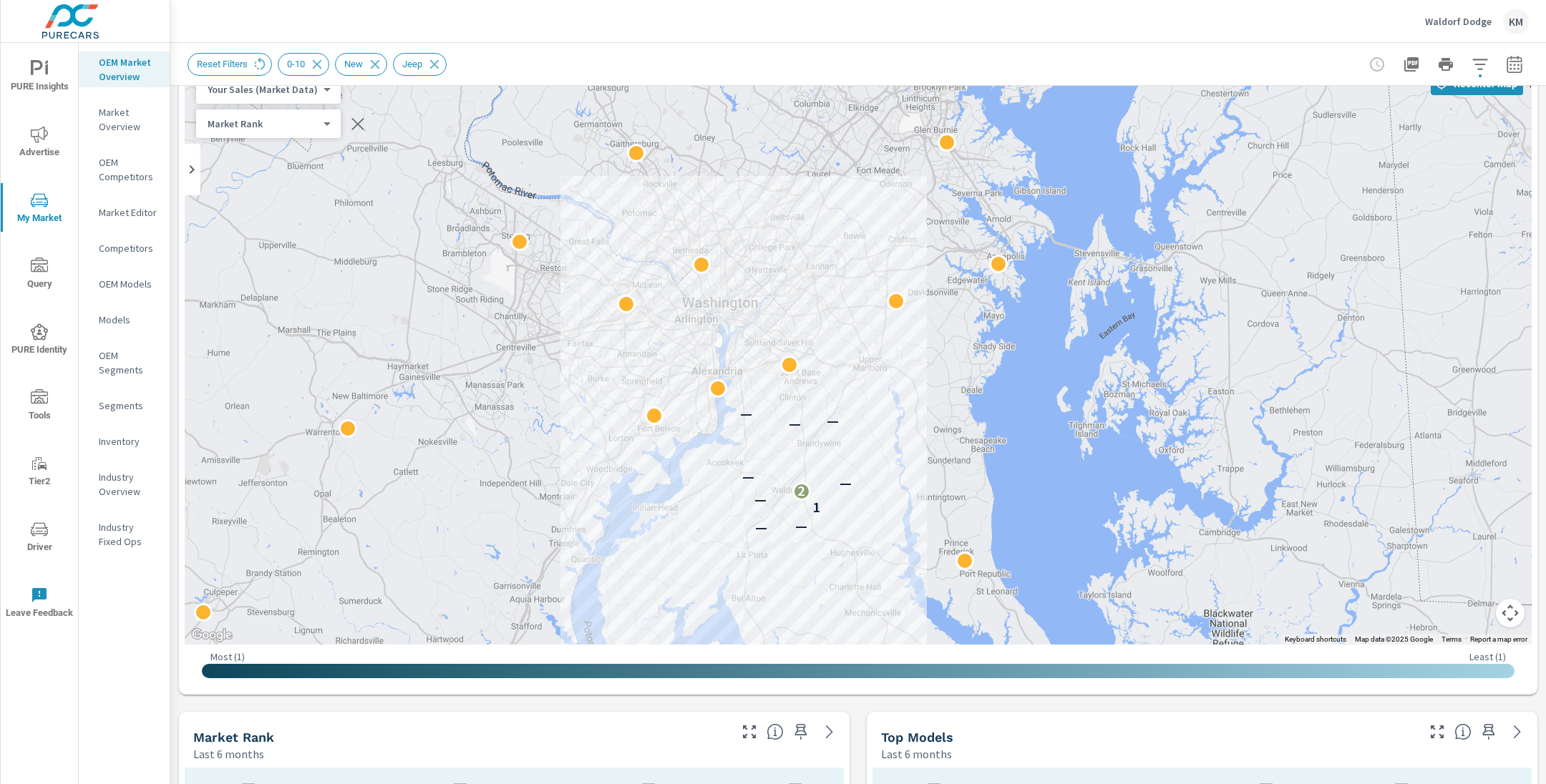
click at [1483, 67] on icon "button" at bounding box center [1480, 64] width 17 height 17
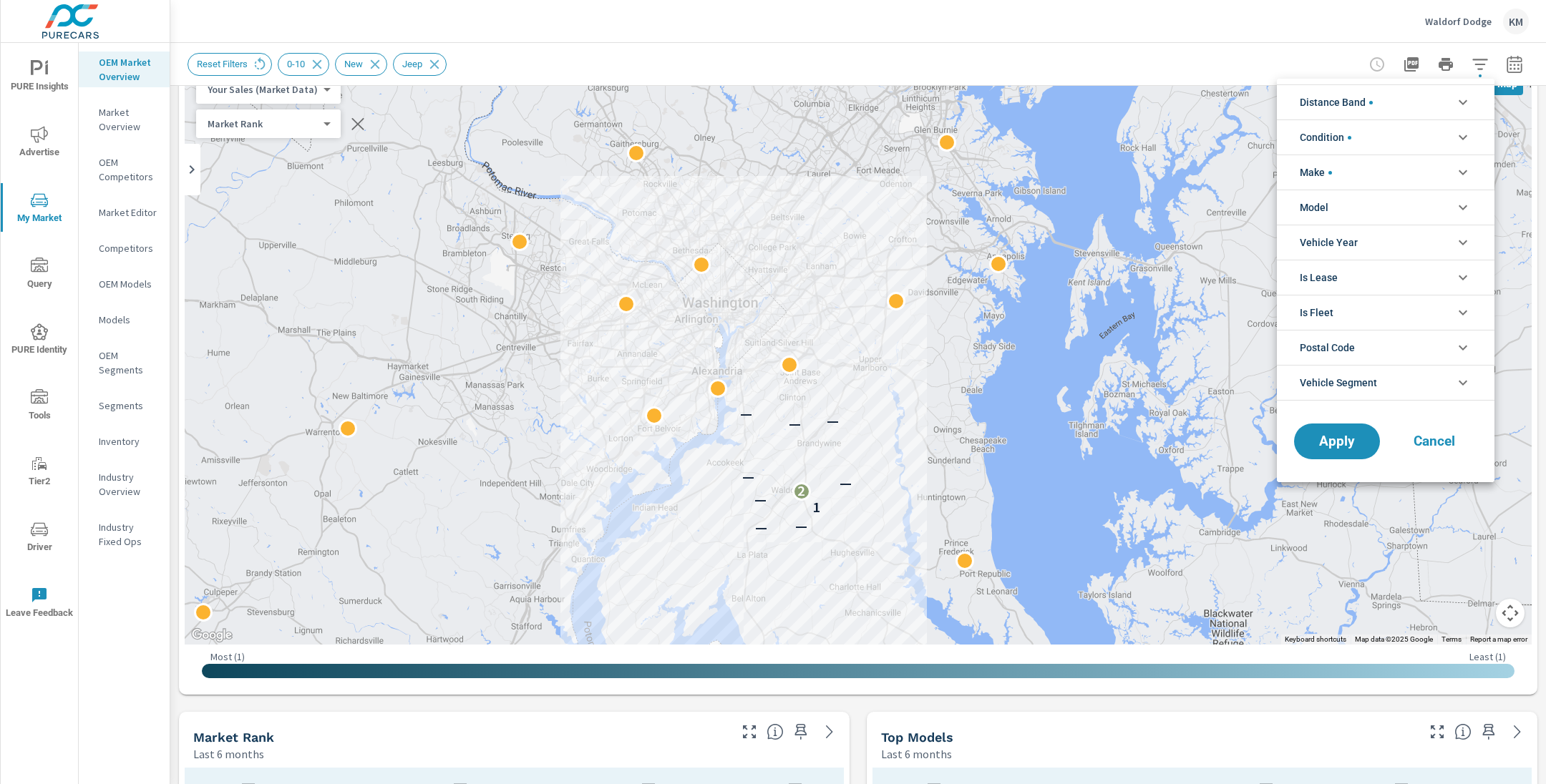
scroll to position [32, 0]
click at [1380, 104] on li "Distance Band" at bounding box center [1386, 102] width 218 height 35
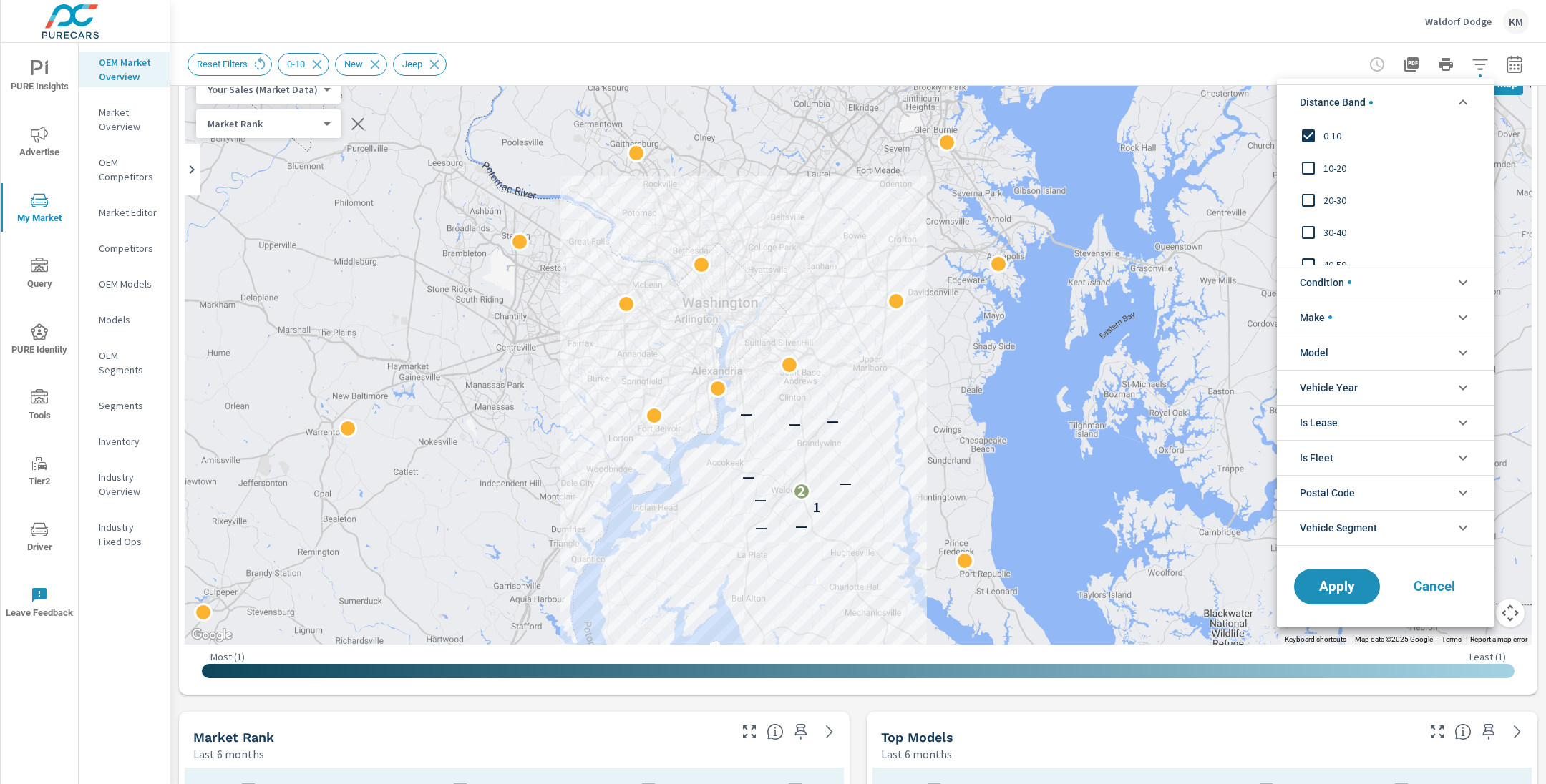
click at [1308, 169] on input "filter options" at bounding box center [1308, 168] width 30 height 30
click at [1339, 585] on span "Apply" at bounding box center [1337, 586] width 59 height 14
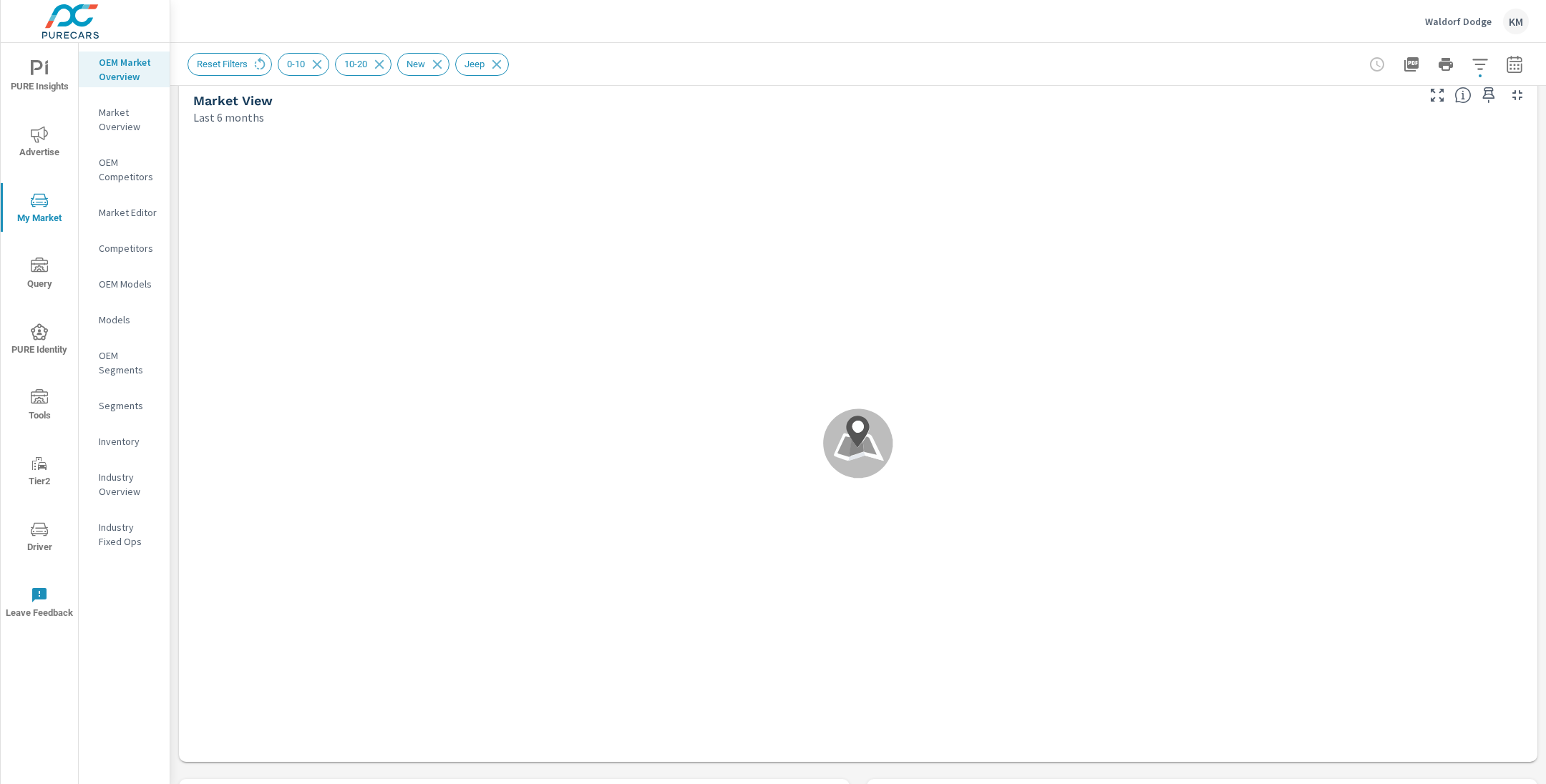
scroll to position [7, 0]
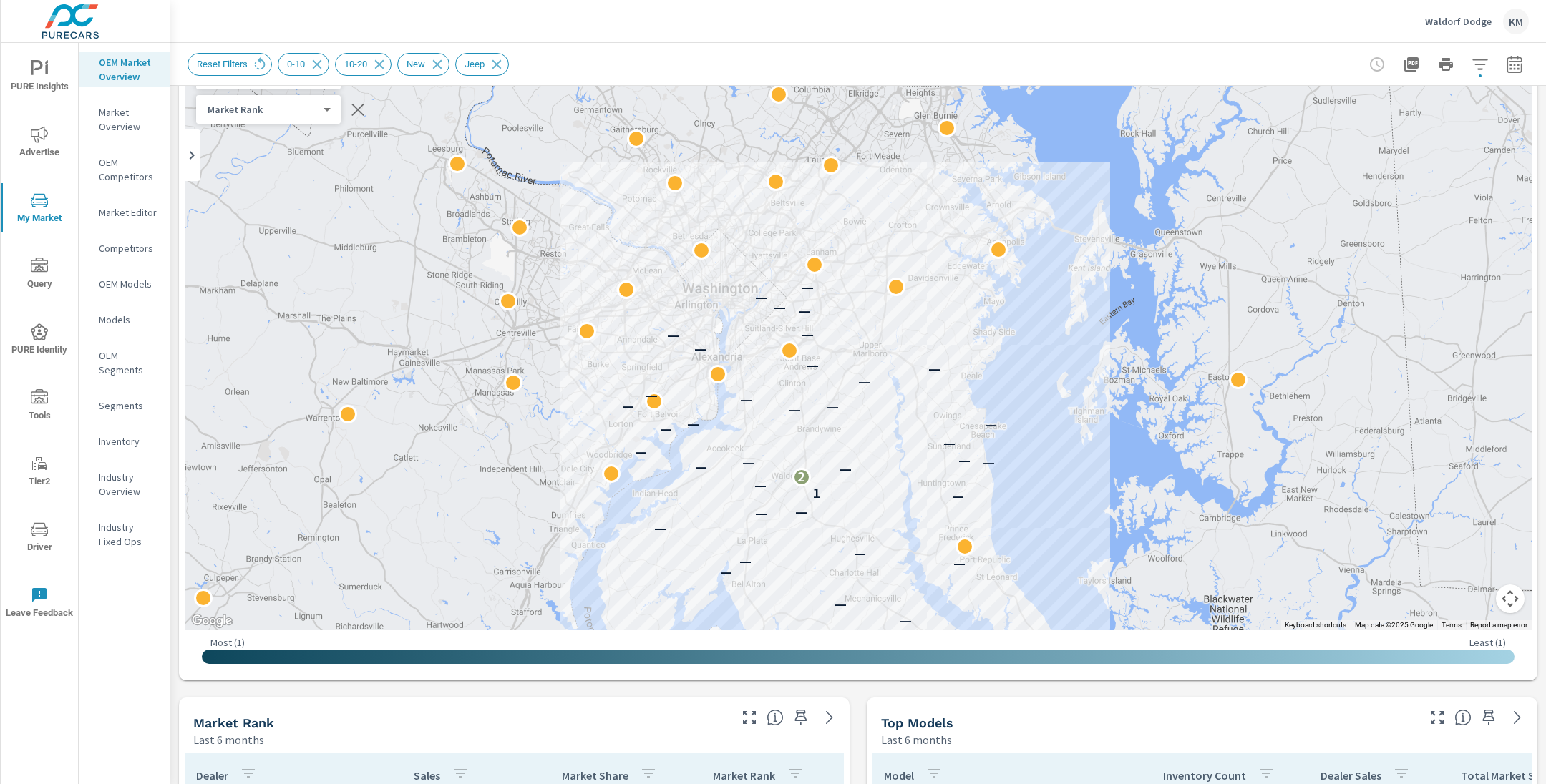
scroll to position [103, 0]
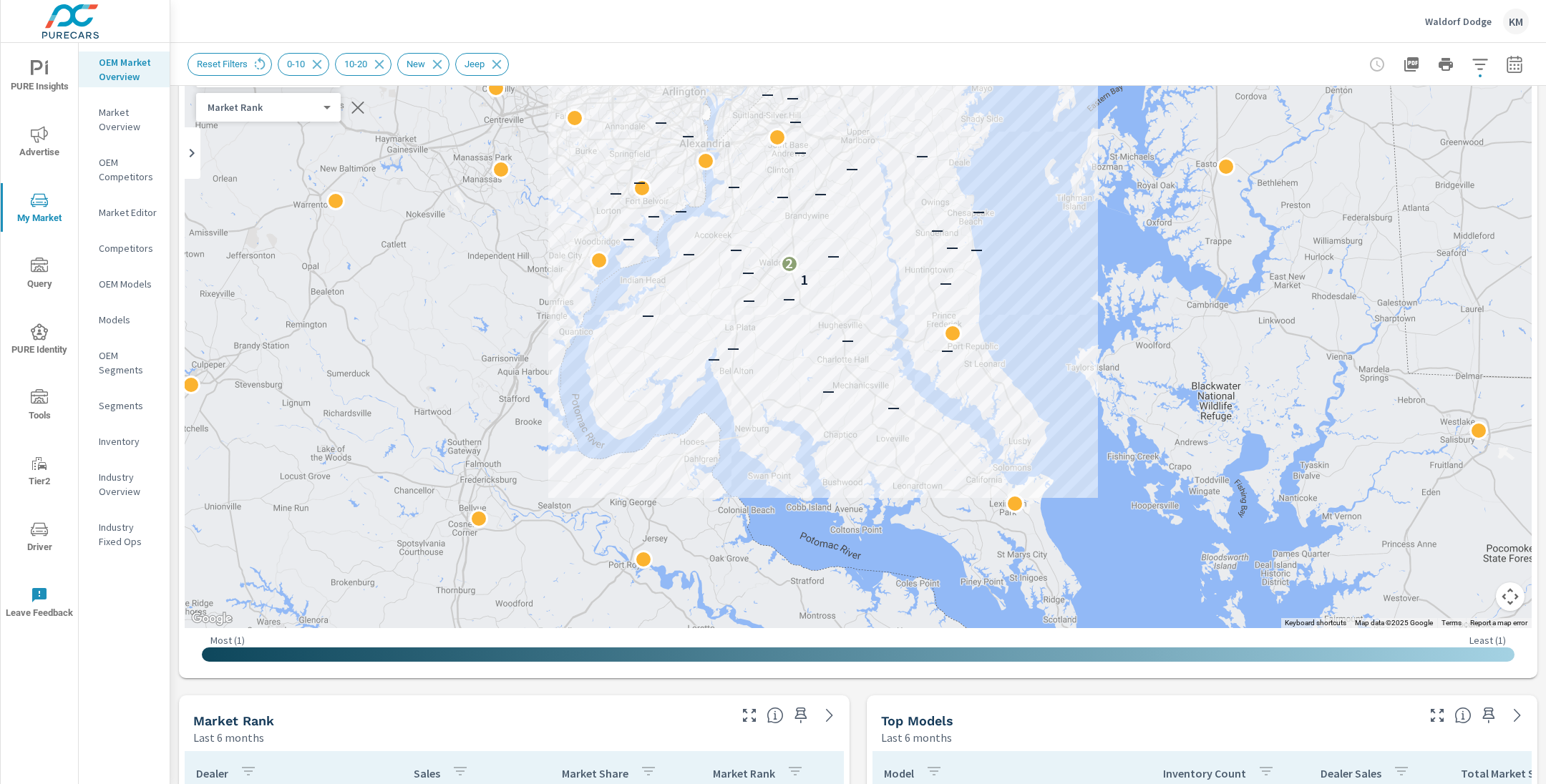
drag, startPoint x: 1080, startPoint y: 514, endPoint x: 1066, endPoint y: 304, distance: 210.5
click at [1066, 304] on div "— — — — — — — — — — 1 — 2 — — — — — — — — — — — — — — — — — — — — — — — — —" at bounding box center [1361, 448] width 1031 height 644
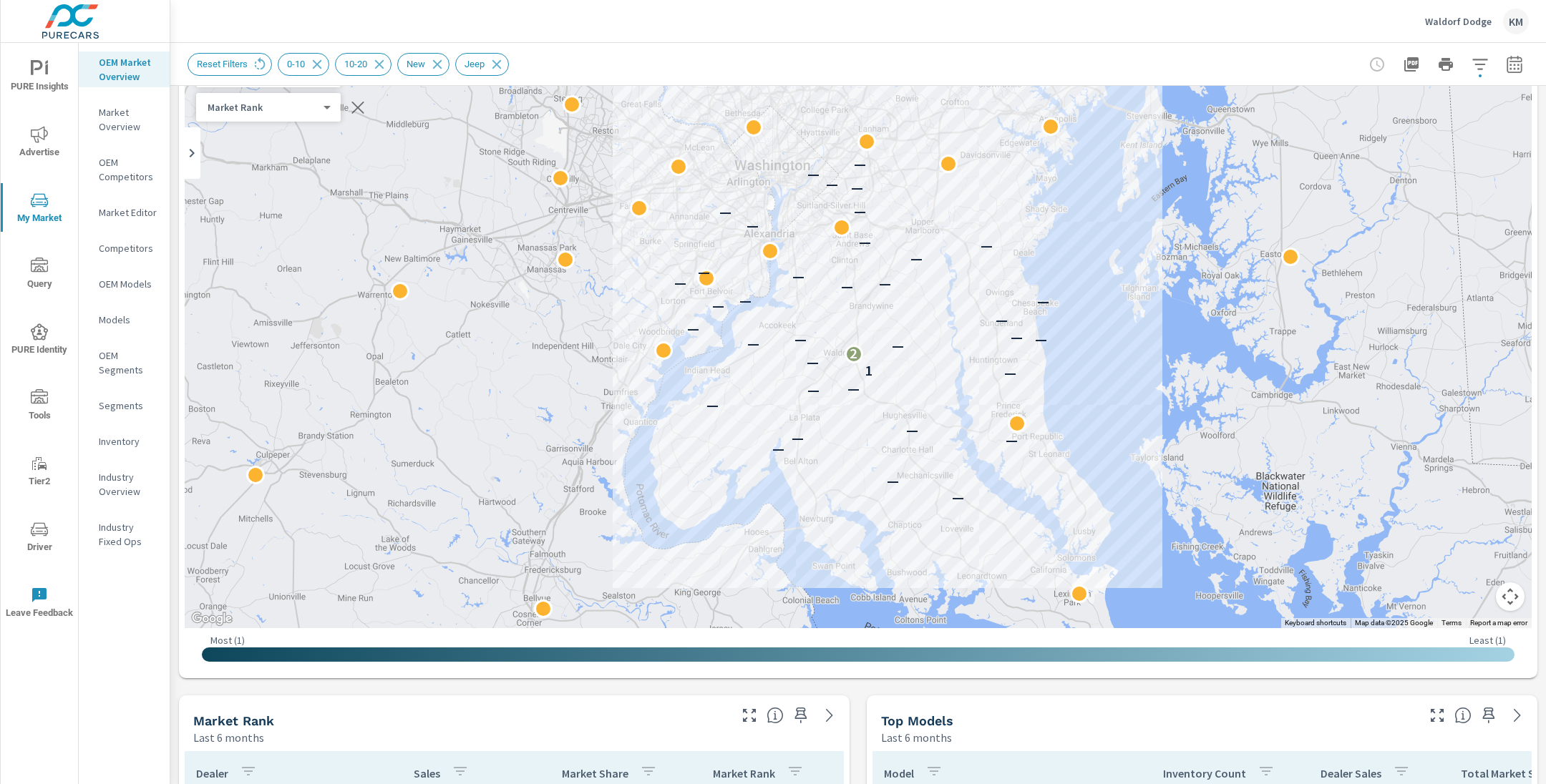
drag, startPoint x: 1045, startPoint y: 287, endPoint x: 1112, endPoint y: 374, distance: 109.8
click at [1112, 374] on div "— — — — — — — — — — 1 — 2 — — — — — — — — — — — — — — — — — — — — — — — — —" at bounding box center [858, 338] width 1347 height 581
